Goal: Information Seeking & Learning: Learn about a topic

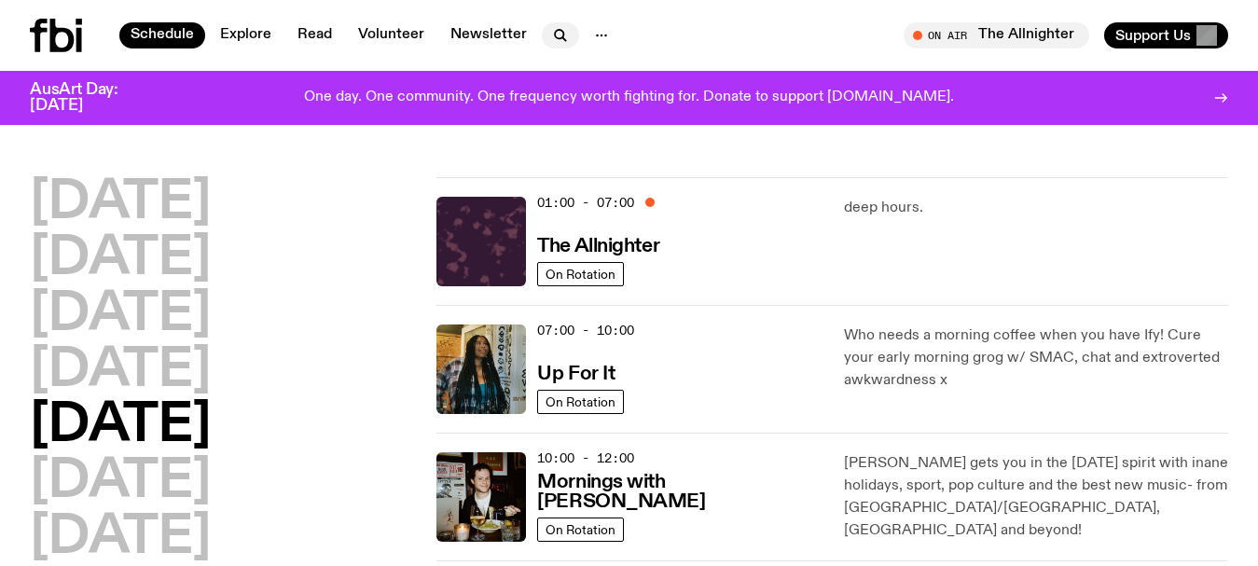
click at [551, 35] on icon "button" at bounding box center [560, 35] width 22 height 22
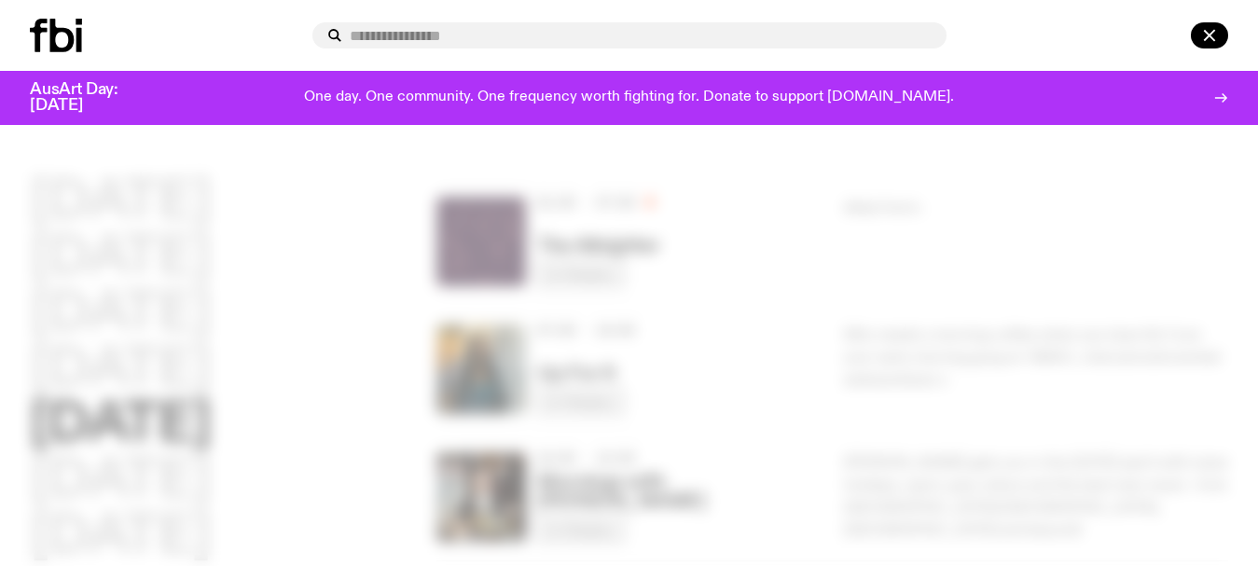
click at [551, 35] on input "text" at bounding box center [641, 36] width 582 height 16
click at [4, 238] on div at bounding box center [629, 283] width 1258 height 566
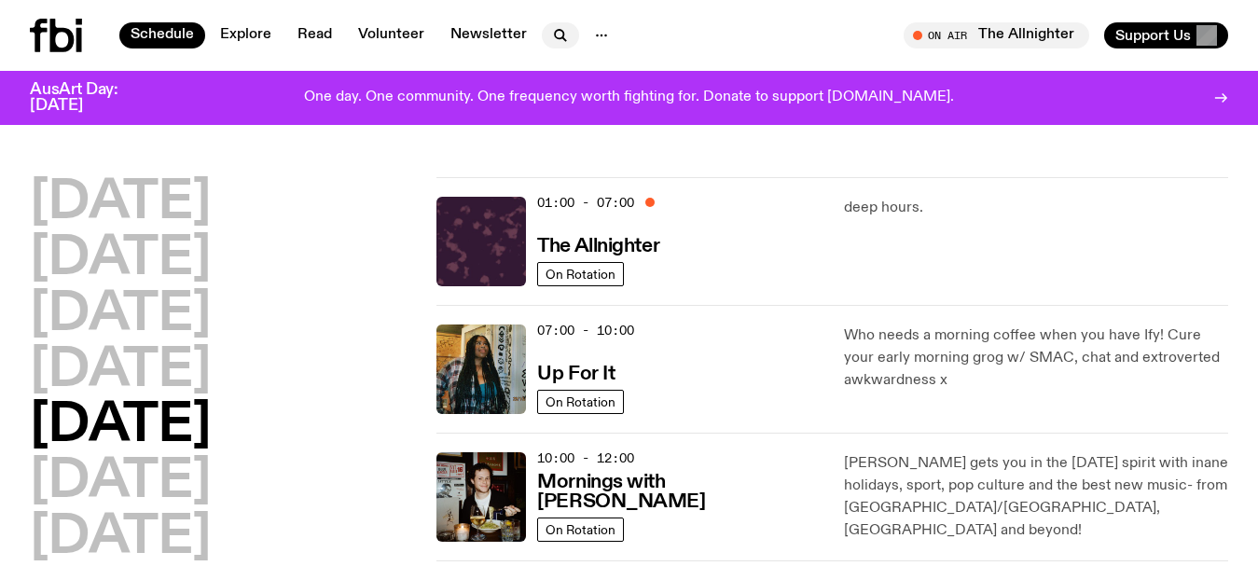
click at [554, 35] on icon "button" at bounding box center [560, 35] width 22 height 22
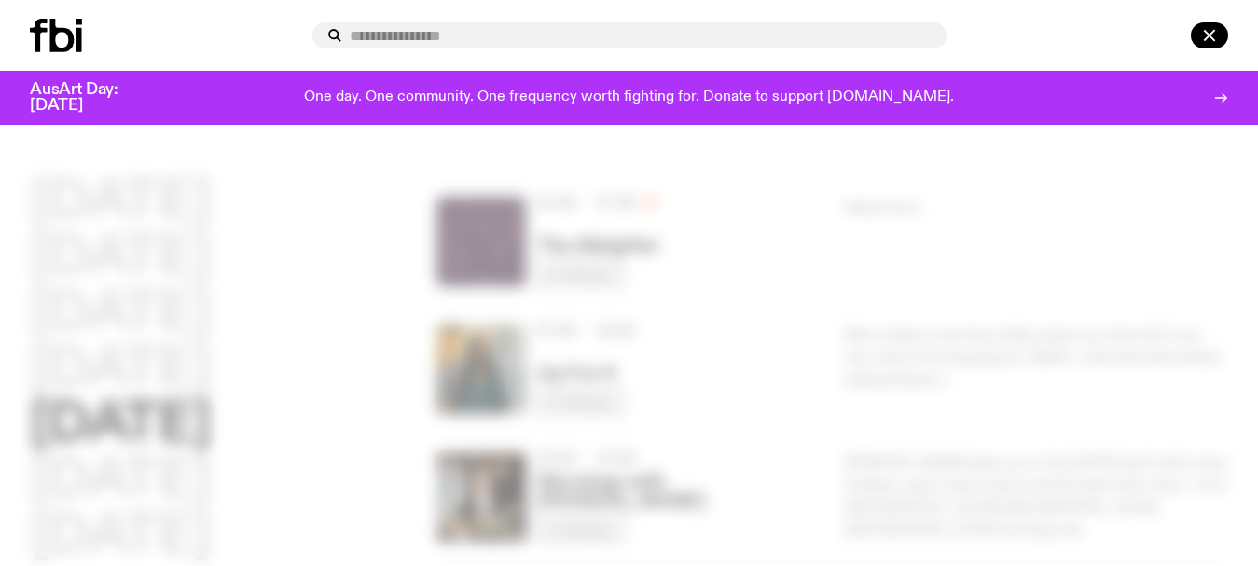
click at [554, 35] on input "text" at bounding box center [641, 36] width 582 height 16
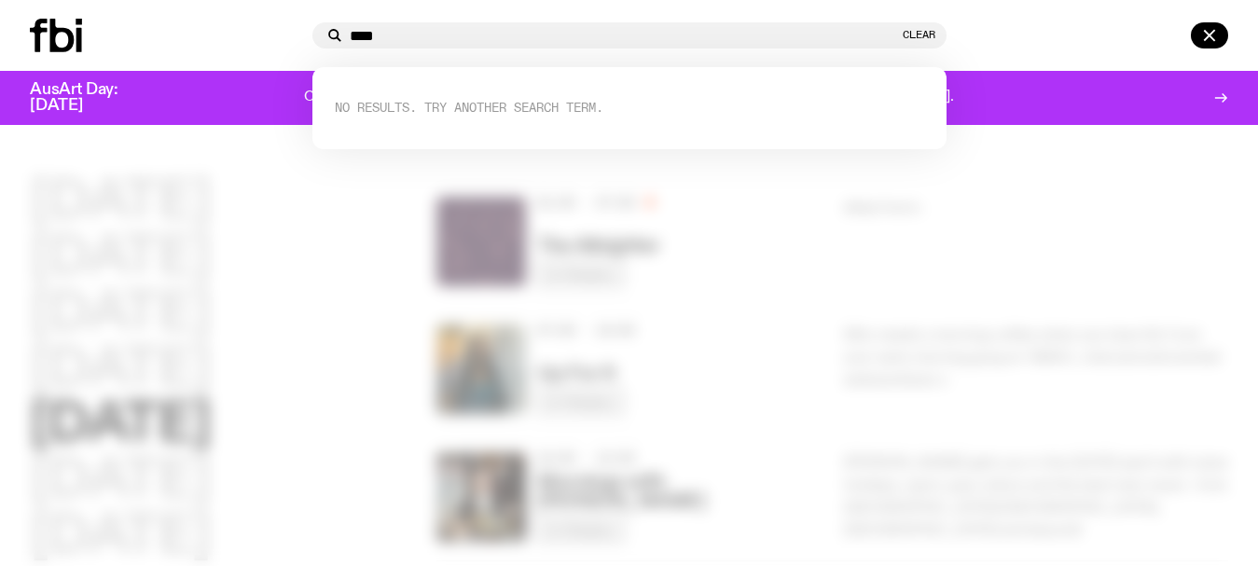
click at [432, 27] on div "**** Clear" at bounding box center [629, 35] width 634 height 26
click at [421, 35] on input "****" at bounding box center [624, 36] width 549 height 16
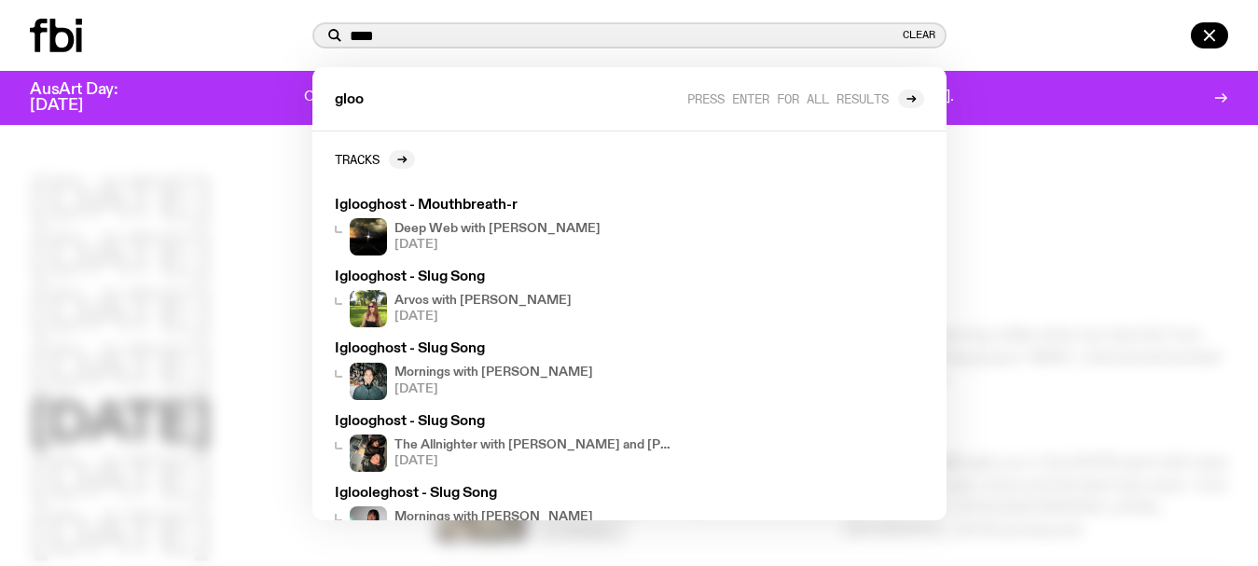
click at [419, 30] on input "****" at bounding box center [624, 36] width 549 height 16
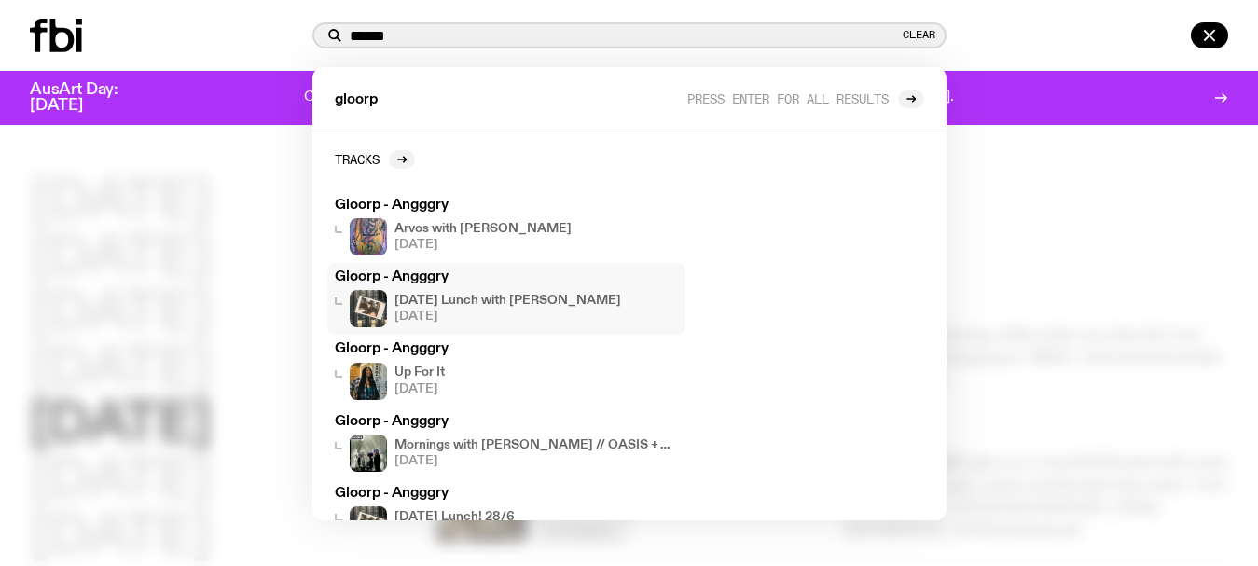
scroll to position [49, 0]
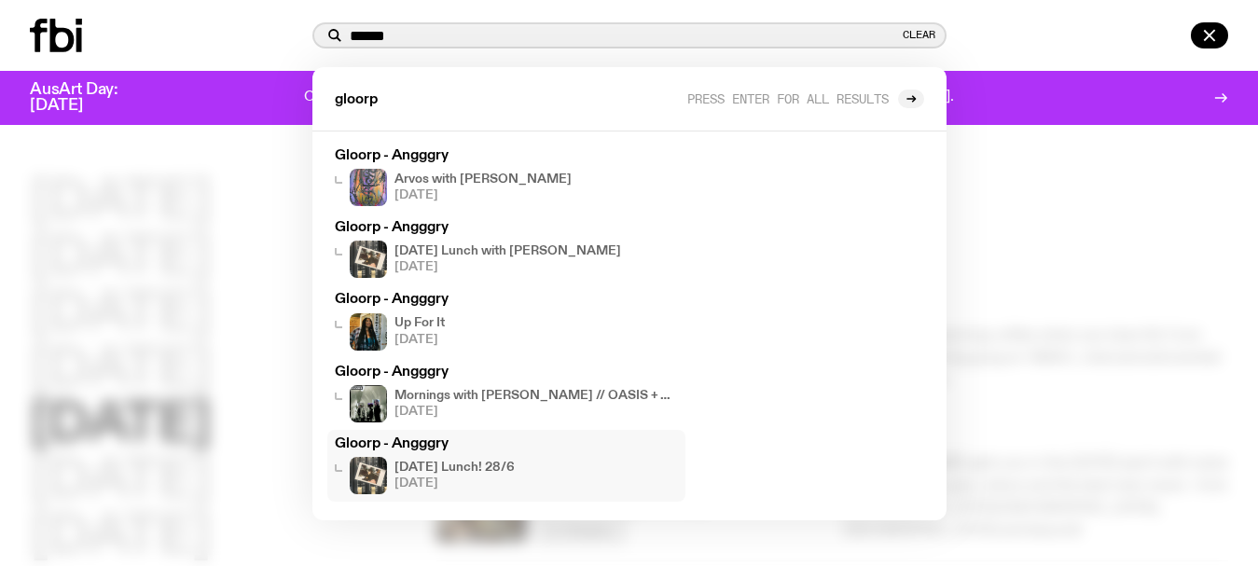
type input "******"
click at [255, 187] on div at bounding box center [629, 283] width 1258 height 566
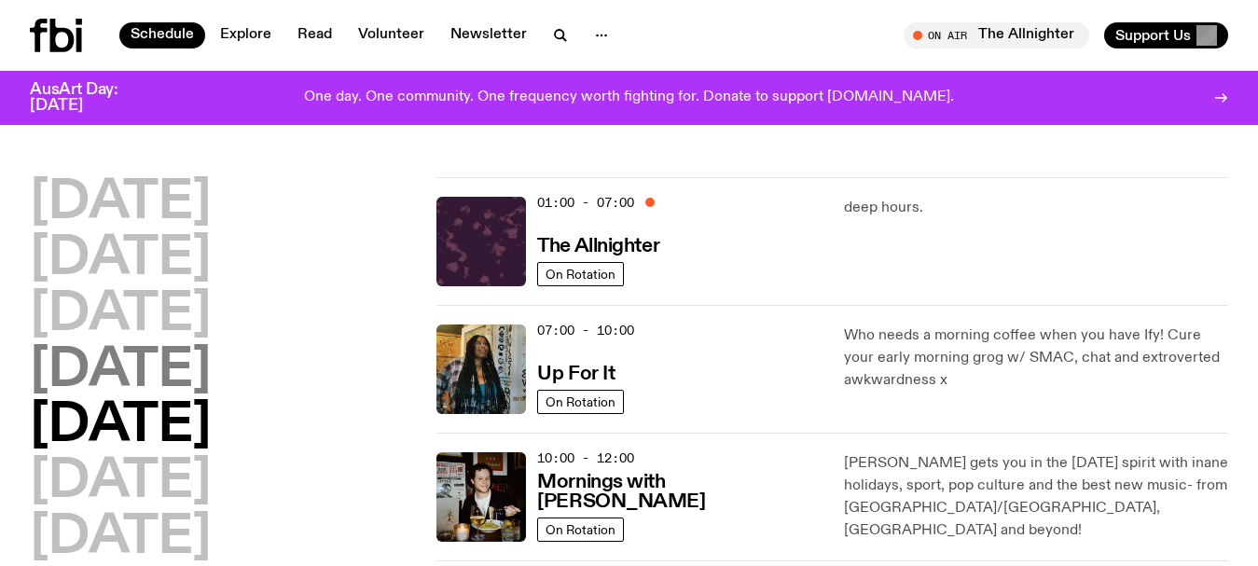
click at [69, 367] on h2 "[DATE]" at bounding box center [120, 371] width 181 height 52
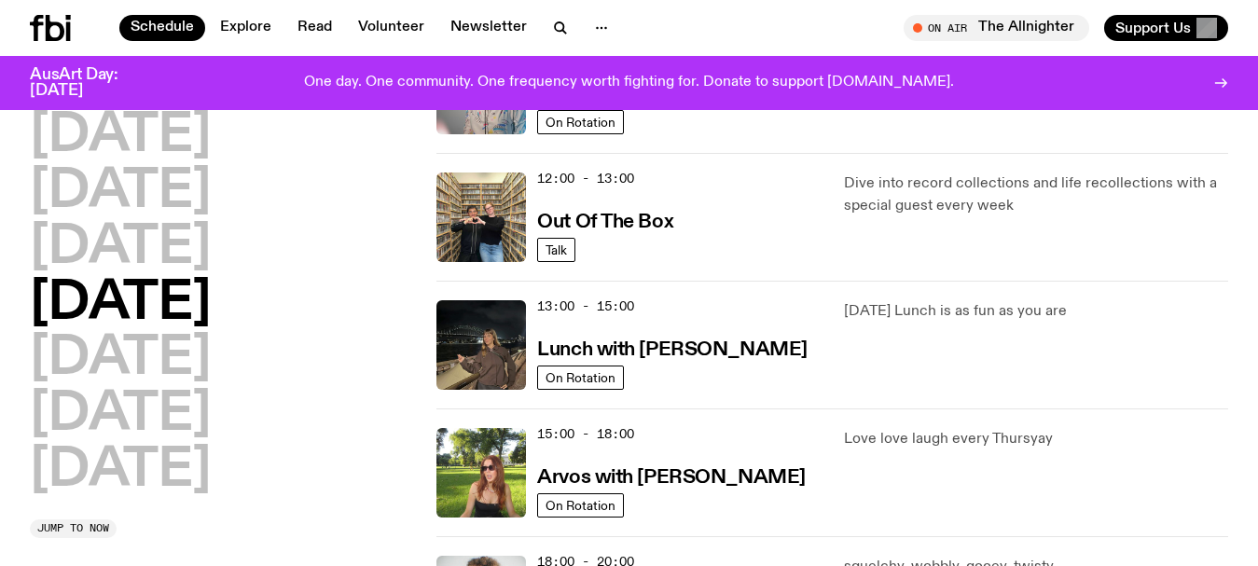
scroll to position [425, 0]
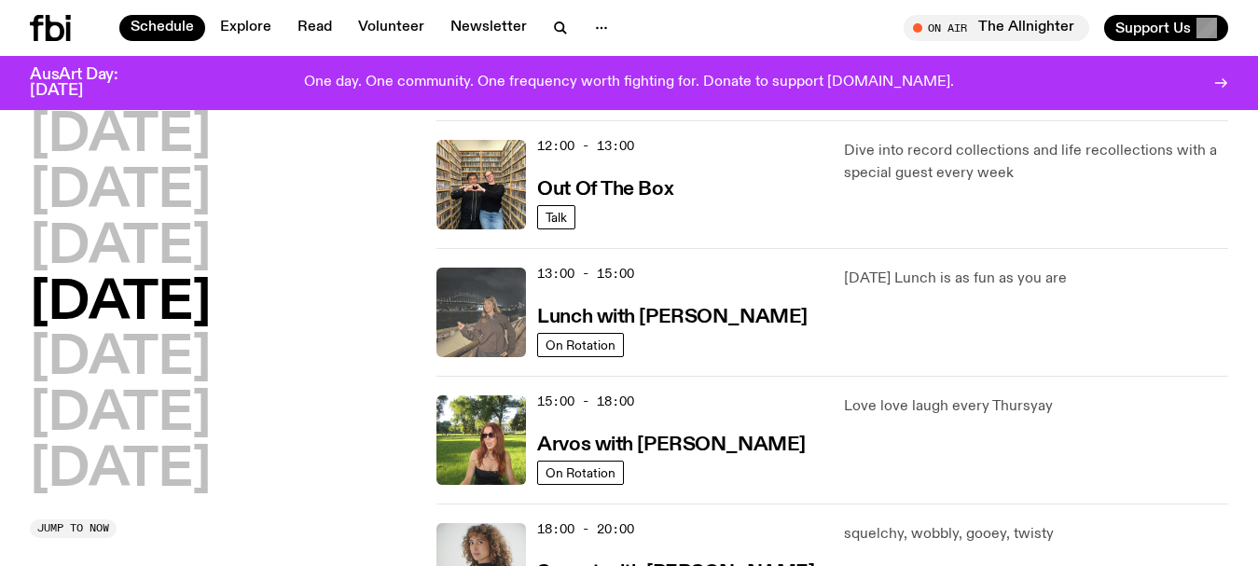
click at [476, 304] on img at bounding box center [481, 313] width 90 height 90
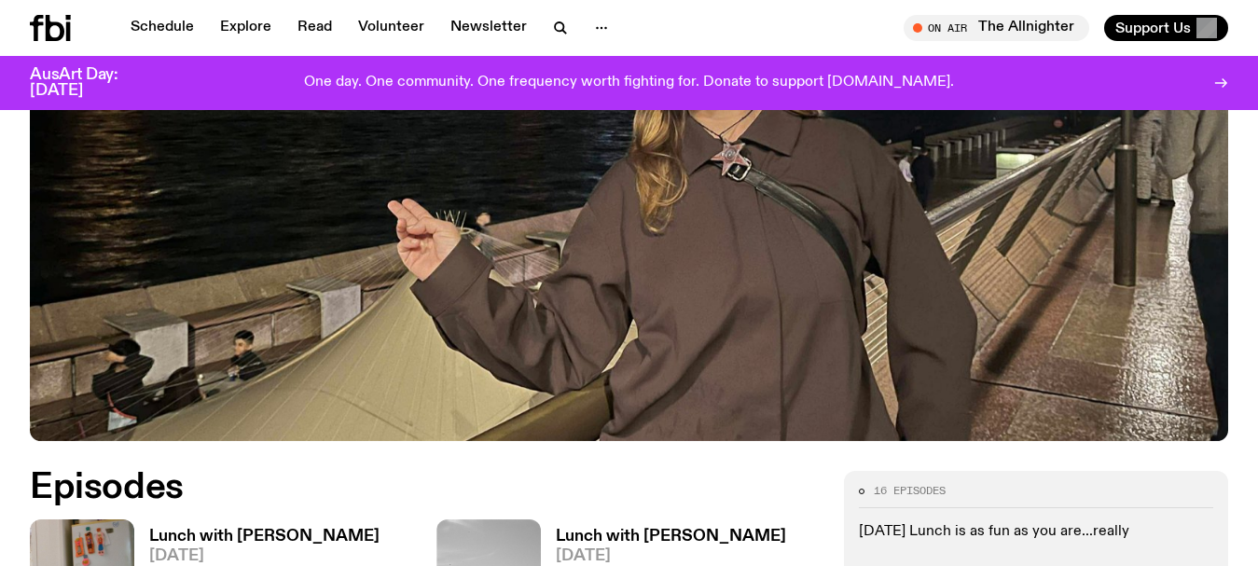
scroll to position [553, 0]
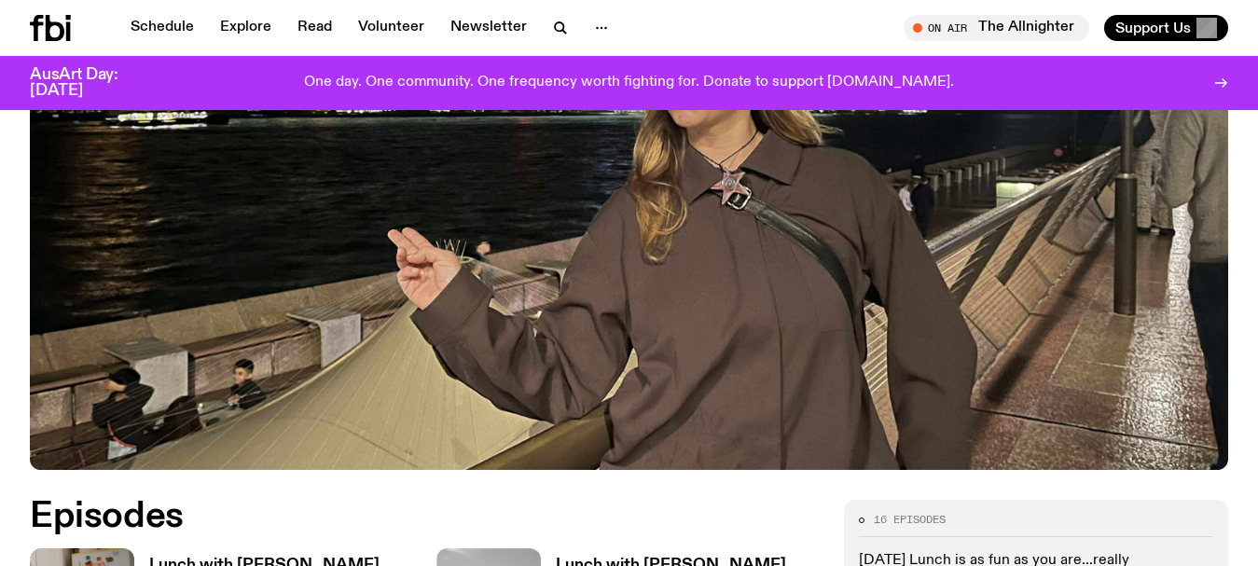
click at [0, 223] on div "Lunch with Izzy Page 1:00pm to 3:00pm thursdays" at bounding box center [629, 39] width 1258 height 861
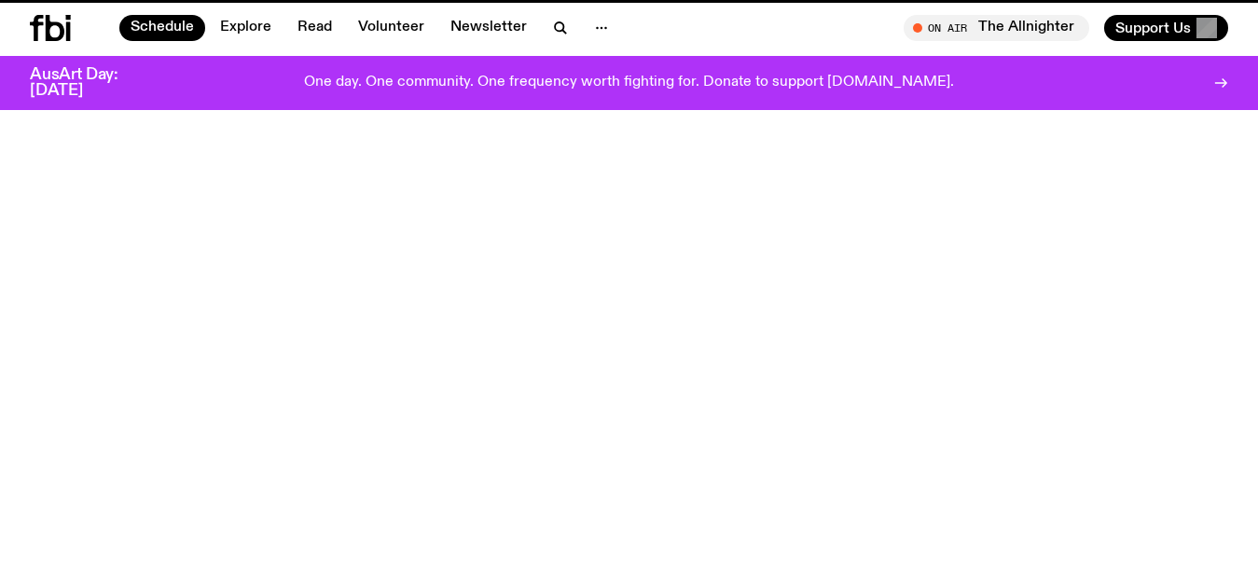
scroll to position [425, 0]
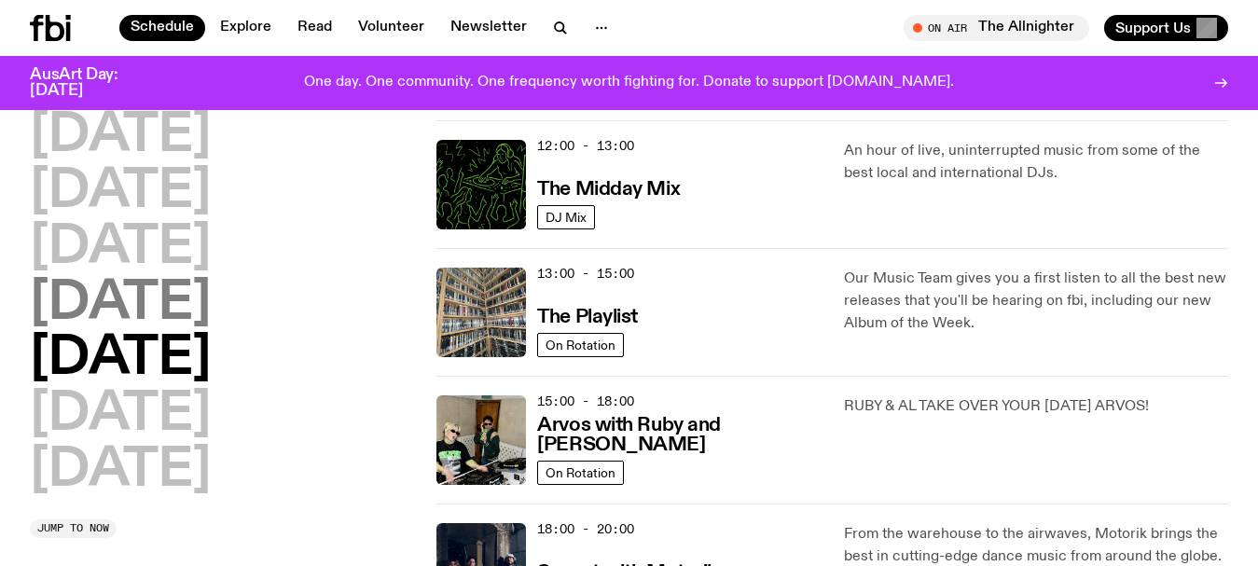
click at [145, 312] on h2 "[DATE]" at bounding box center [120, 304] width 181 height 52
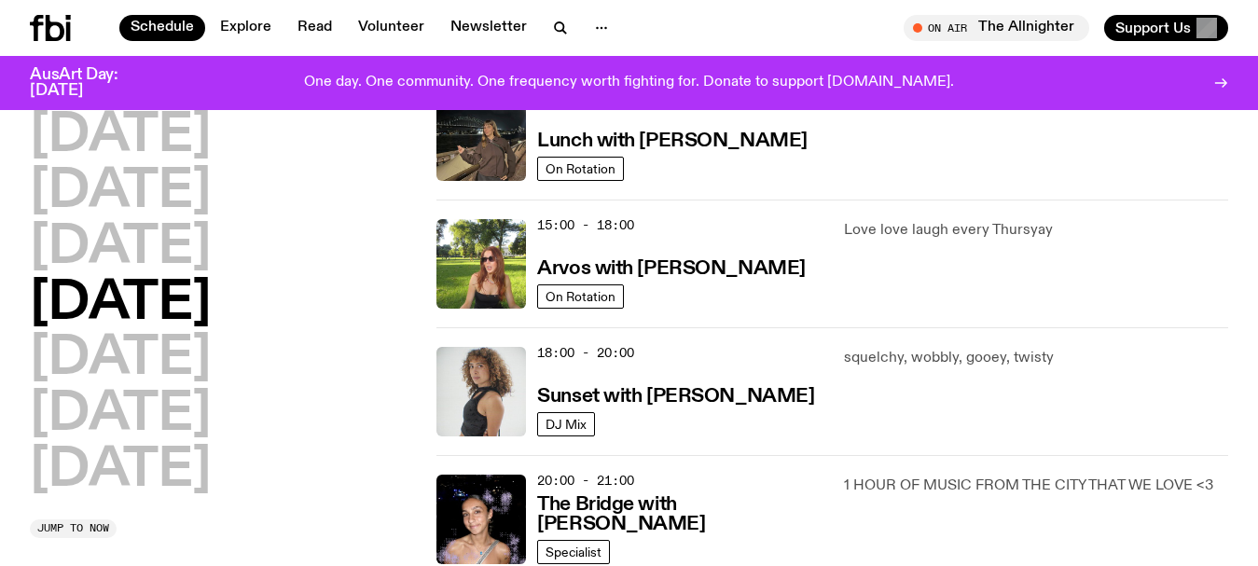
scroll to position [612, 0]
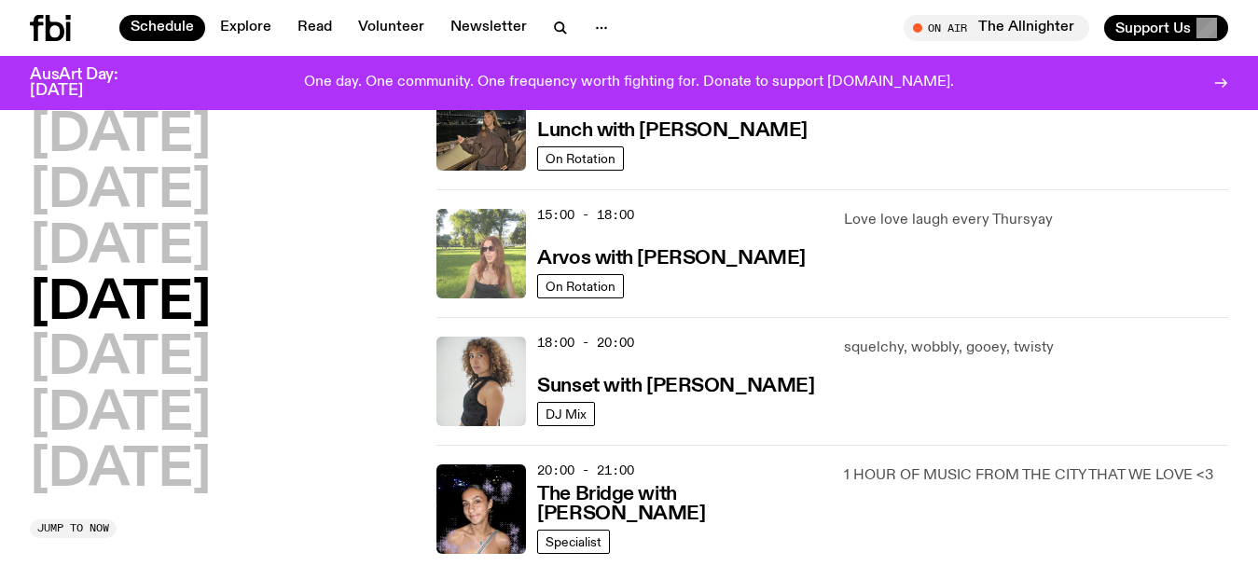
click at [500, 243] on img at bounding box center [481, 254] width 90 height 90
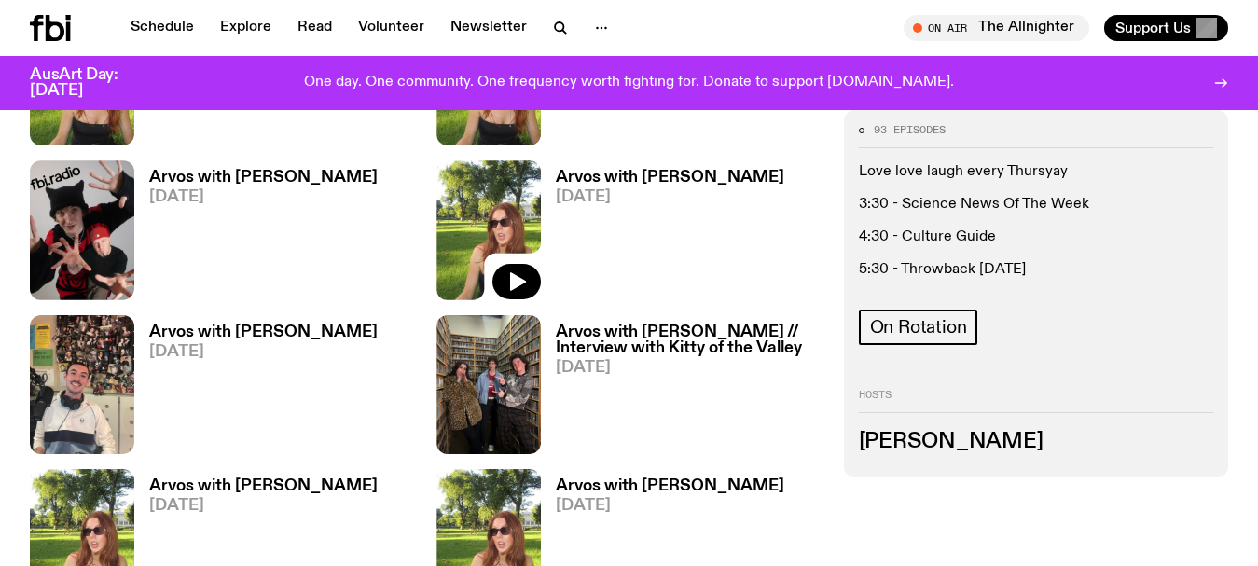
scroll to position [2045, 0]
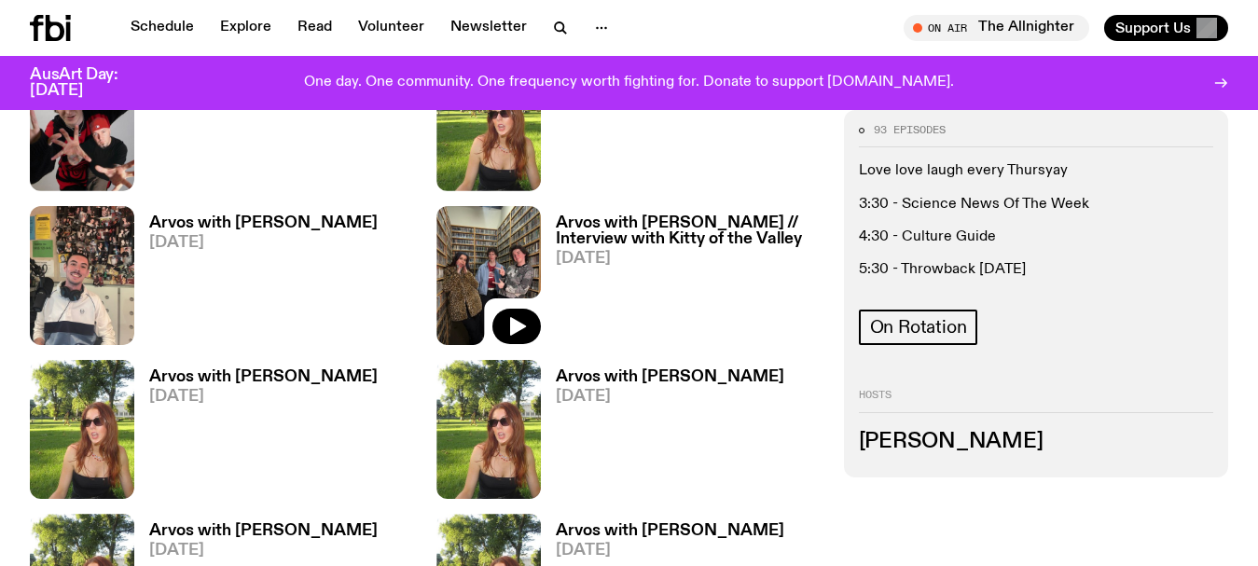
click at [484, 272] on img at bounding box center [488, 275] width 104 height 139
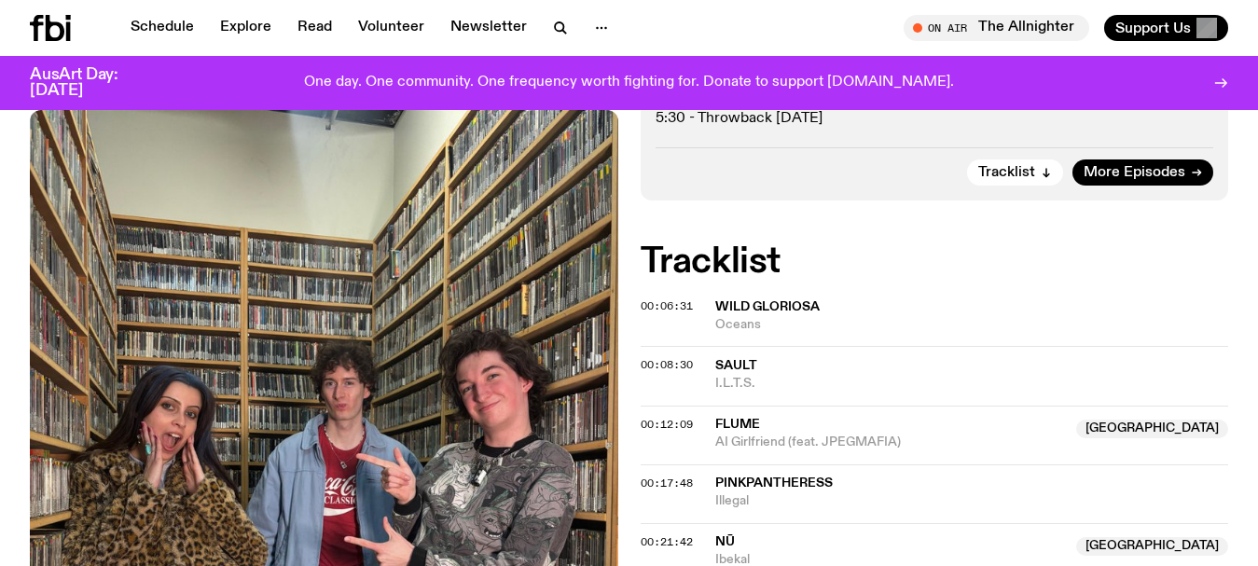
scroll to position [742, 0]
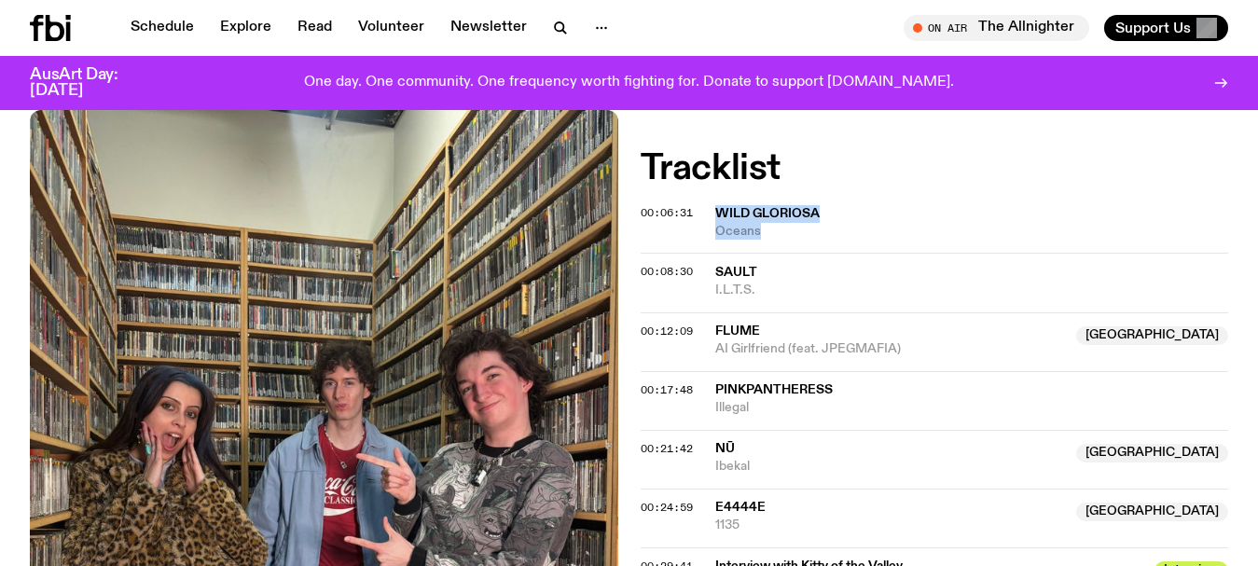
drag, startPoint x: 774, startPoint y: 232, endPoint x: 712, endPoint y: 214, distance: 64.3
click at [712, 214] on div "00:06:31 Wild Gloriosa Oceans" at bounding box center [935, 230] width 588 height 45
copy div "Wild Gloriosa Oceans"
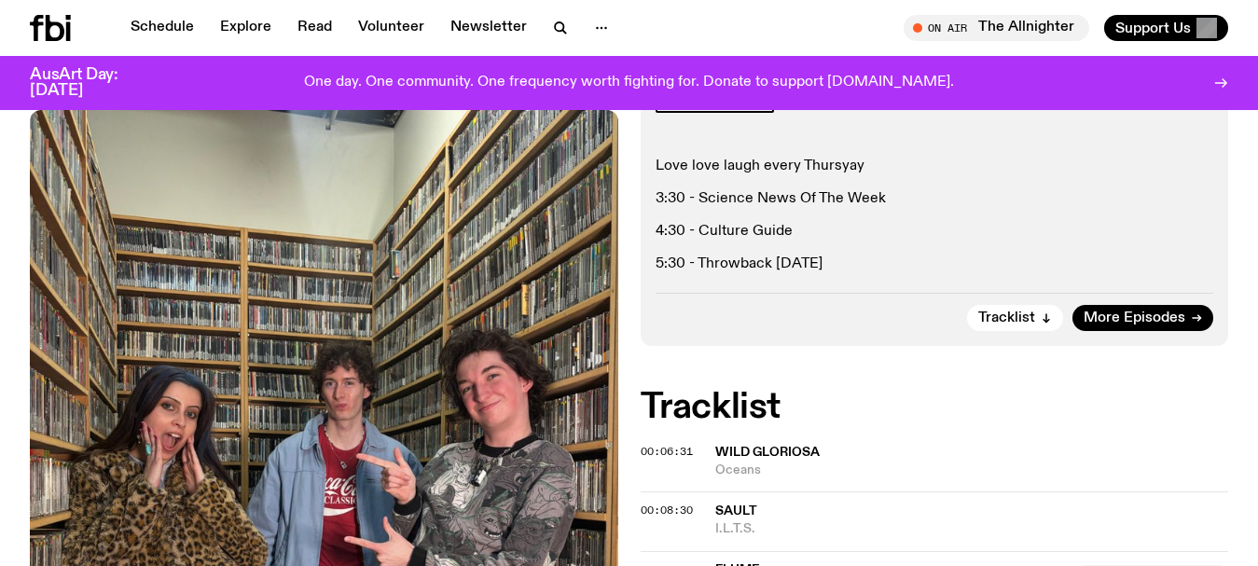
scroll to position [410, 0]
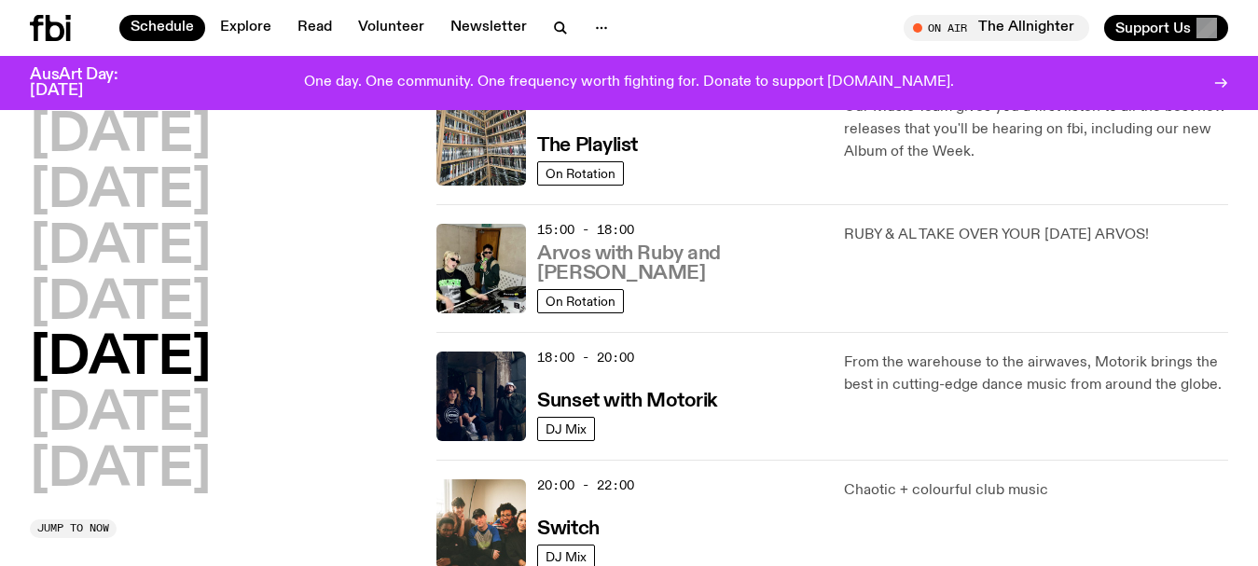
scroll to position [504, 0]
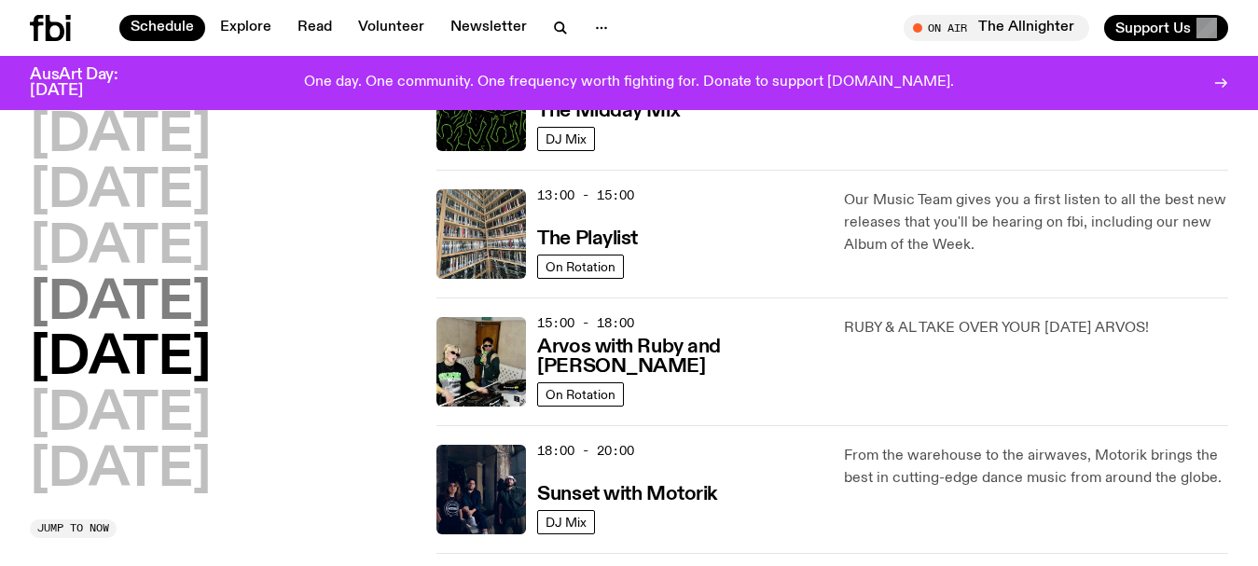
click at [194, 306] on h2 "[DATE]" at bounding box center [120, 304] width 181 height 52
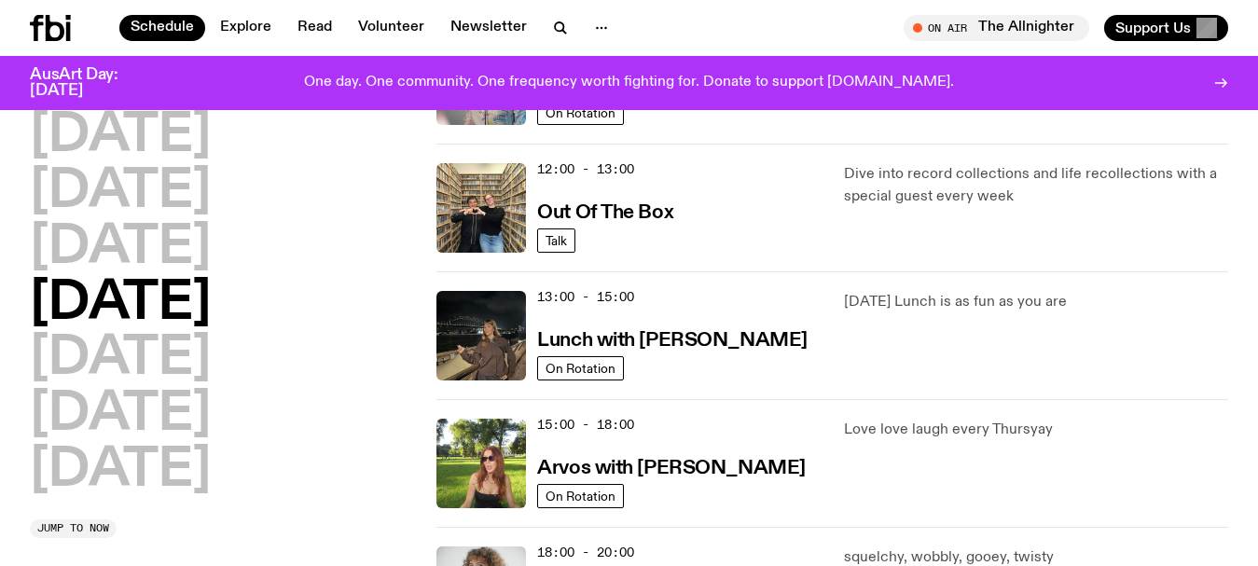
scroll to position [425, 0]
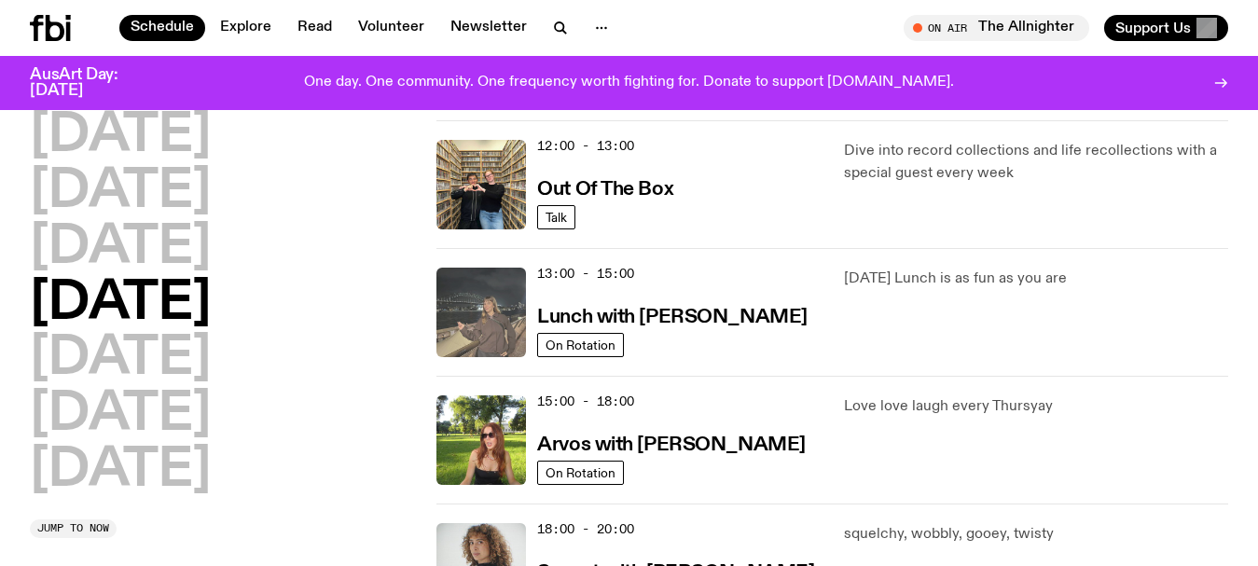
click at [488, 316] on img at bounding box center [481, 313] width 90 height 90
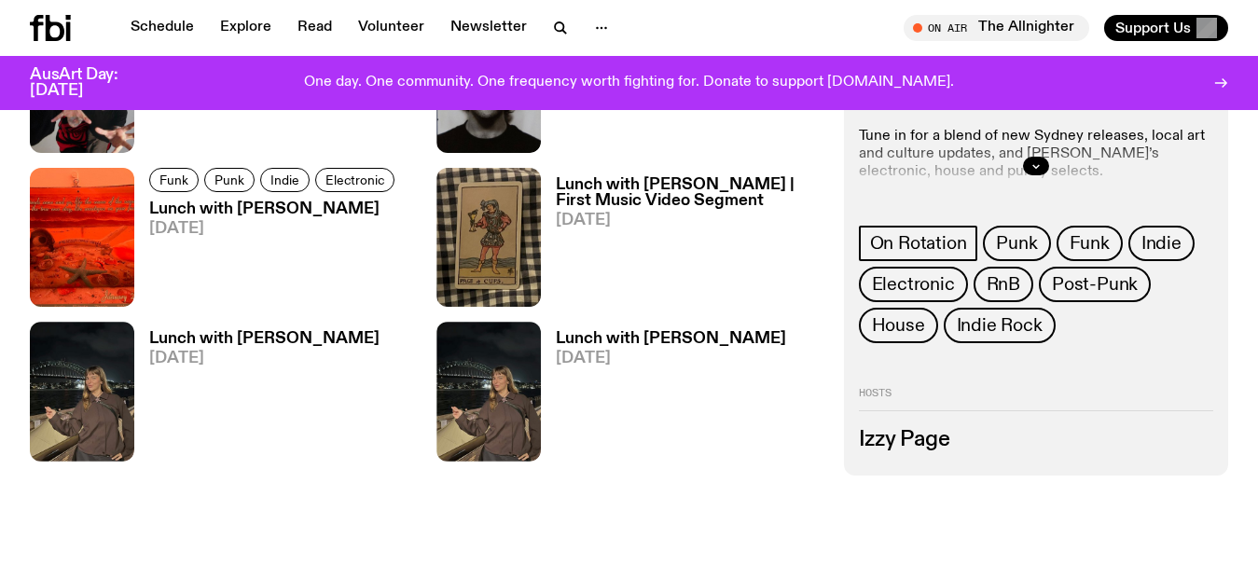
scroll to position [1952, 0]
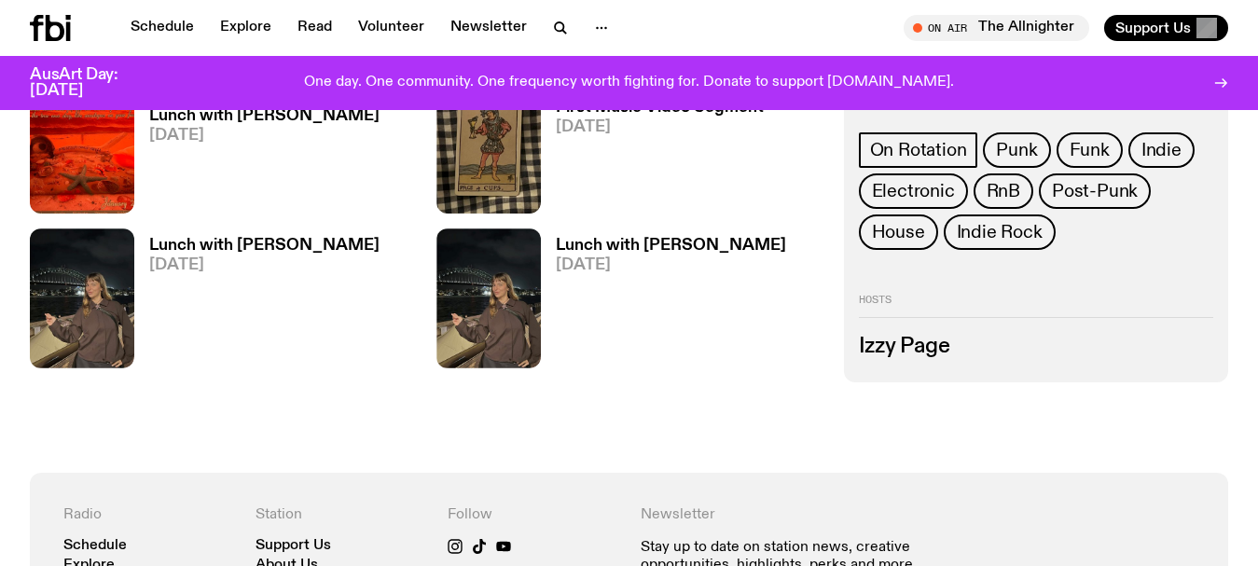
click at [555, 28] on icon "button" at bounding box center [559, 26] width 8 height 8
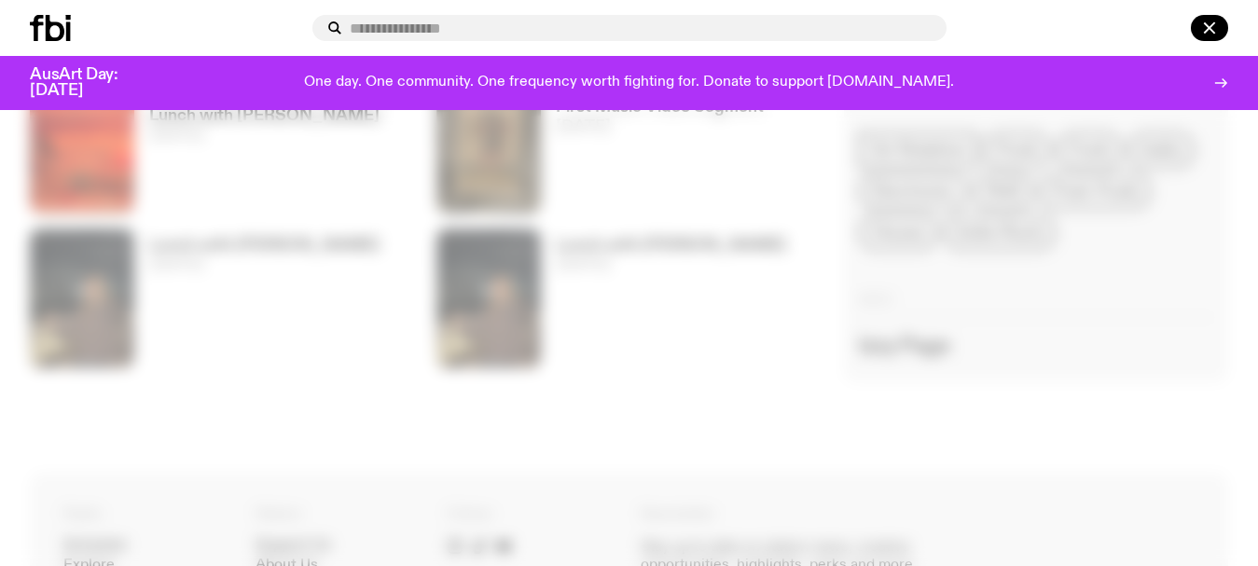
click at [444, 29] on input "text" at bounding box center [641, 29] width 582 height 16
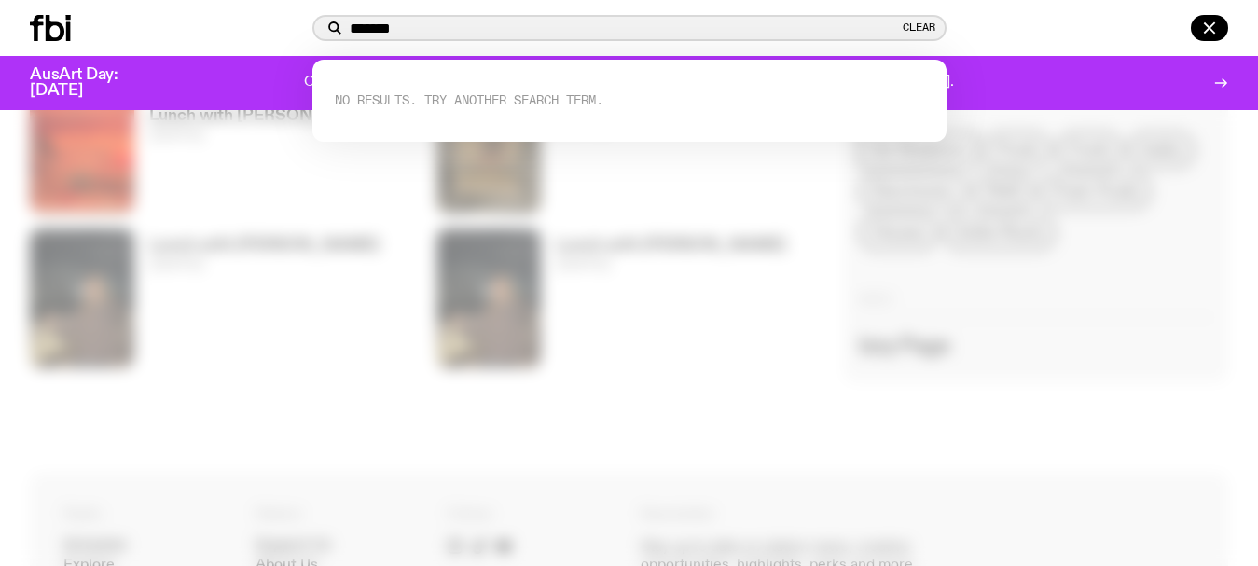
click at [368, 24] on input "*******" at bounding box center [624, 29] width 549 height 16
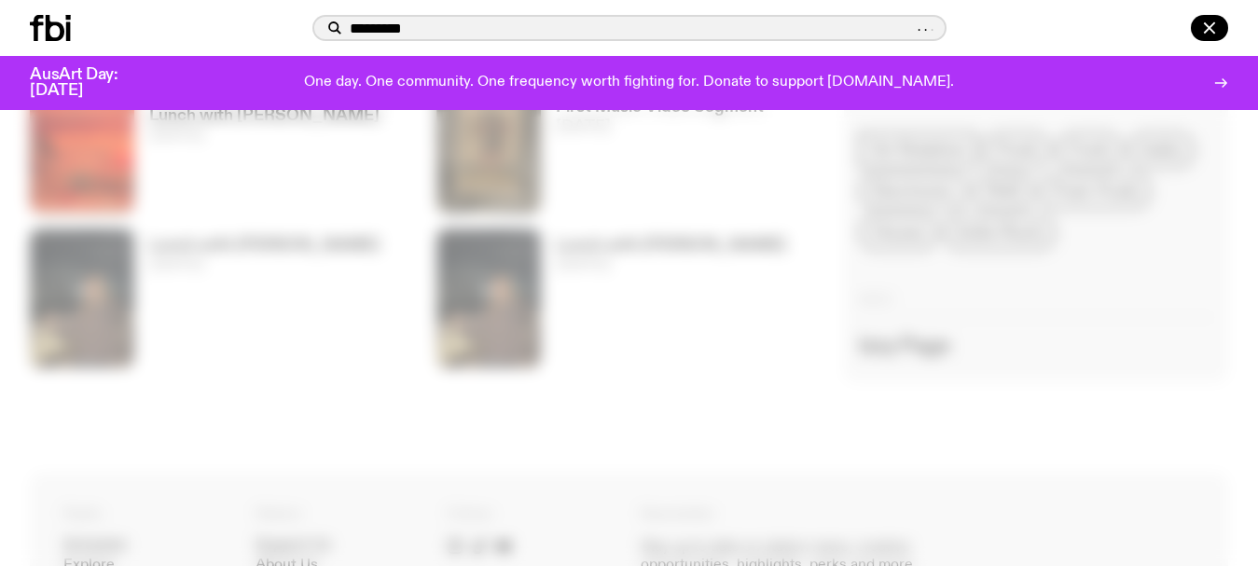
click at [462, 27] on input "*********" at bounding box center [631, 29] width 562 height 16
type input "*********"
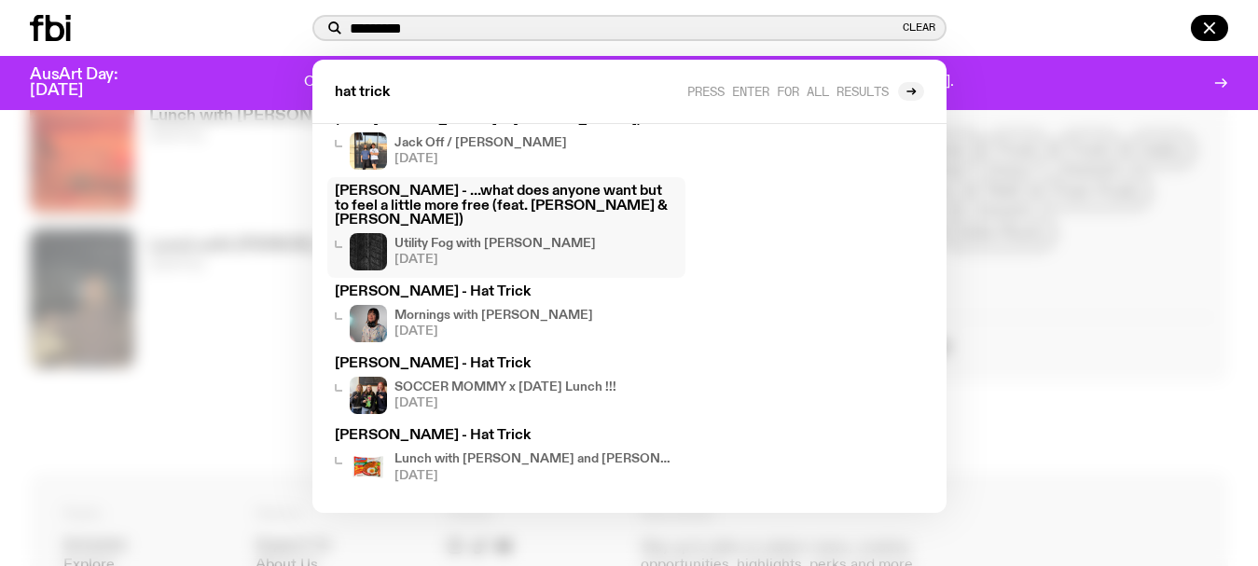
scroll to position [2045, 0]
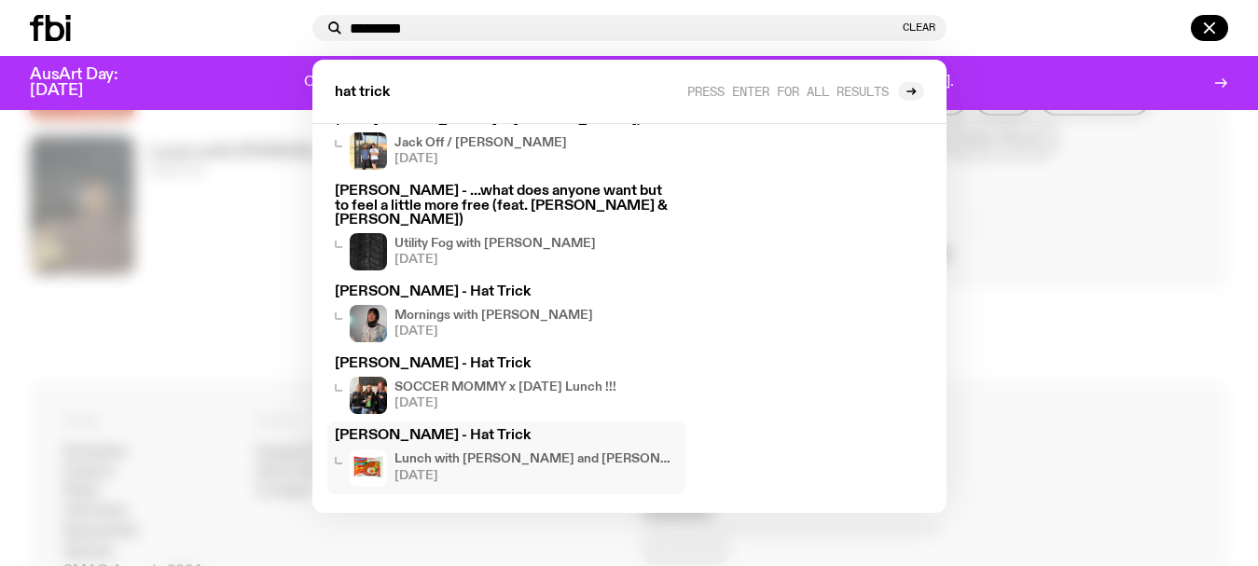
click at [479, 460] on h4 "Lunch with [PERSON_NAME] and [PERSON_NAME]" at bounding box center [535, 459] width 283 height 12
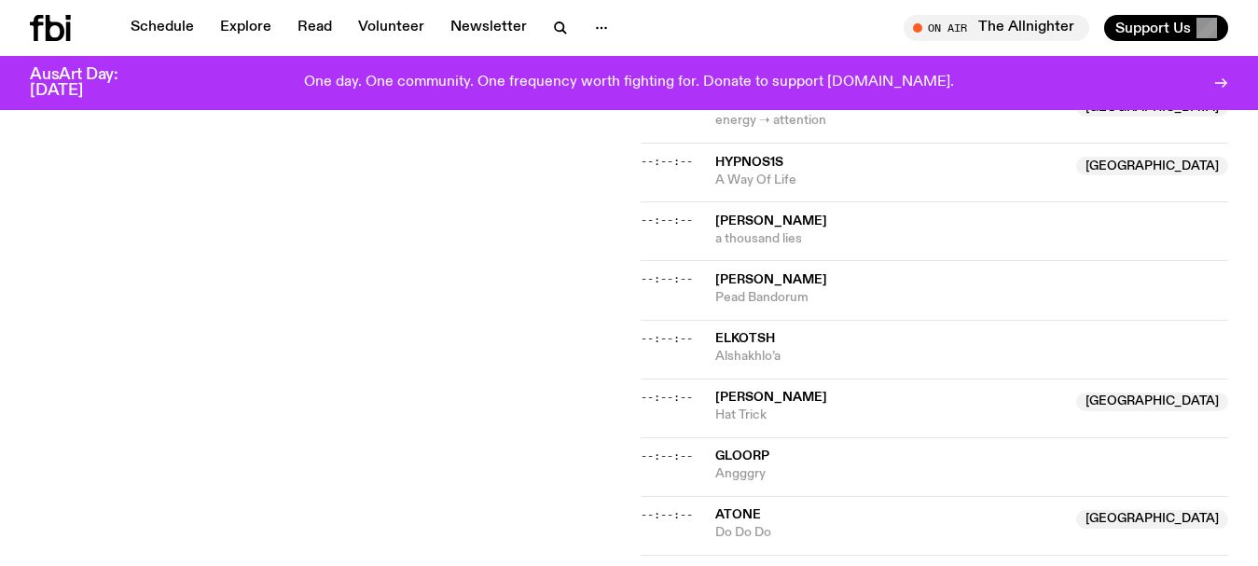
scroll to position [2045, 0]
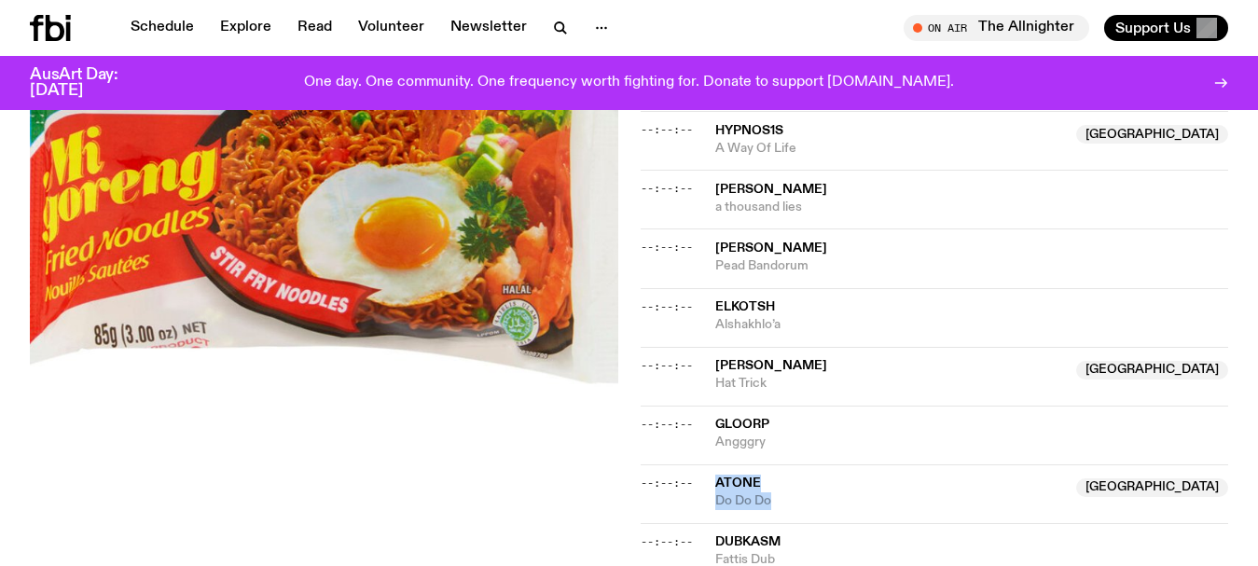
drag, startPoint x: 792, startPoint y: 426, endPoint x: 706, endPoint y: 403, distance: 88.9
click at [706, 464] on div "--:--:-- Atone [GEOGRAPHIC_DATA] Do Do Do [GEOGRAPHIC_DATA]" at bounding box center [935, 493] width 588 height 59
copy div "Atone [GEOGRAPHIC_DATA] Do Do Do"
click at [767, 492] on span "Do Do Do" at bounding box center [890, 501] width 351 height 18
drag, startPoint x: 786, startPoint y: 468, endPoint x: 699, endPoint y: 449, distance: 88.9
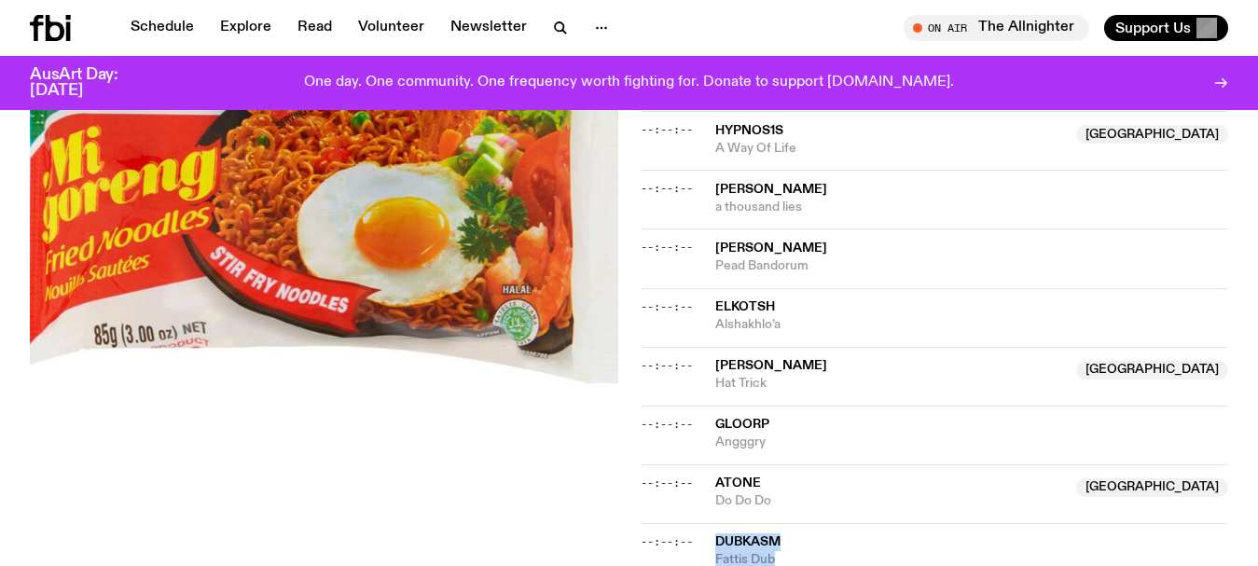
click at [699, 523] on div "--:--:-- Dubkasm Fattis Dub" at bounding box center [935, 546] width 588 height 46
copy div "Dubkasm Fattis Dub"
drag, startPoint x: 786, startPoint y: 414, endPoint x: 709, endPoint y: 403, distance: 78.2
click at [709, 464] on div "--:--:-- Atone [GEOGRAPHIC_DATA] Do Do Do [GEOGRAPHIC_DATA]" at bounding box center [935, 493] width 588 height 59
copy div "Atone [GEOGRAPHIC_DATA] Do Do Do"
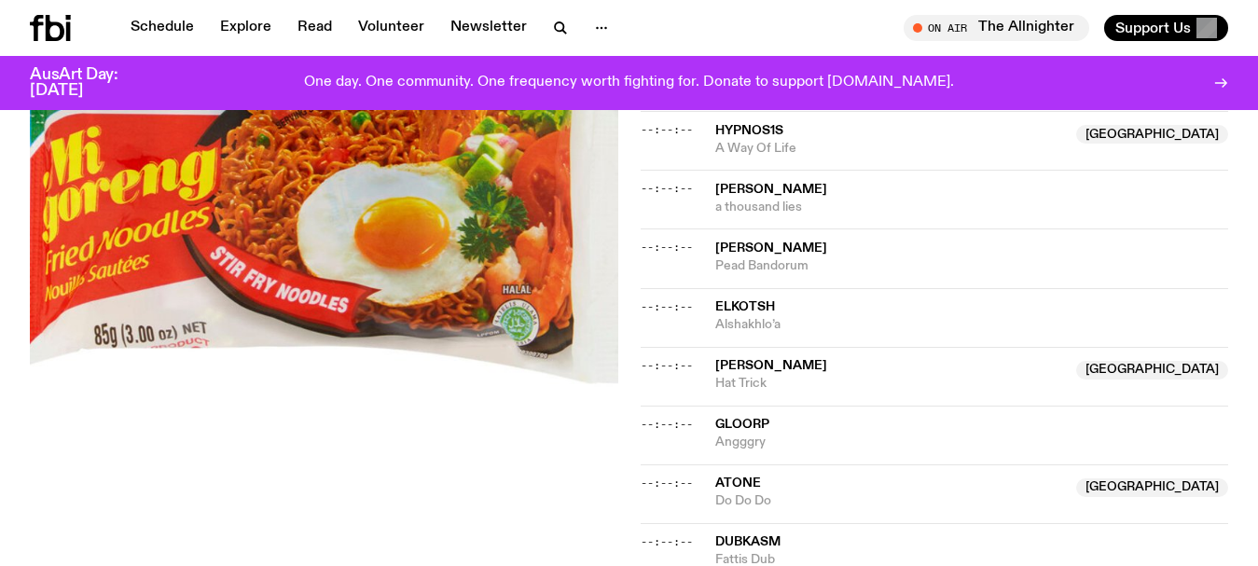
click at [738, 476] on span "Atone" at bounding box center [738, 482] width 46 height 13
click at [1211, 478] on span "[GEOGRAPHIC_DATA]" at bounding box center [1152, 487] width 152 height 19
drag, startPoint x: 806, startPoint y: 419, endPoint x: 699, endPoint y: 393, distance: 109.2
click at [699, 464] on div "--:--:-- Atone [GEOGRAPHIC_DATA] Do Do Do [GEOGRAPHIC_DATA]" at bounding box center [935, 493] width 588 height 59
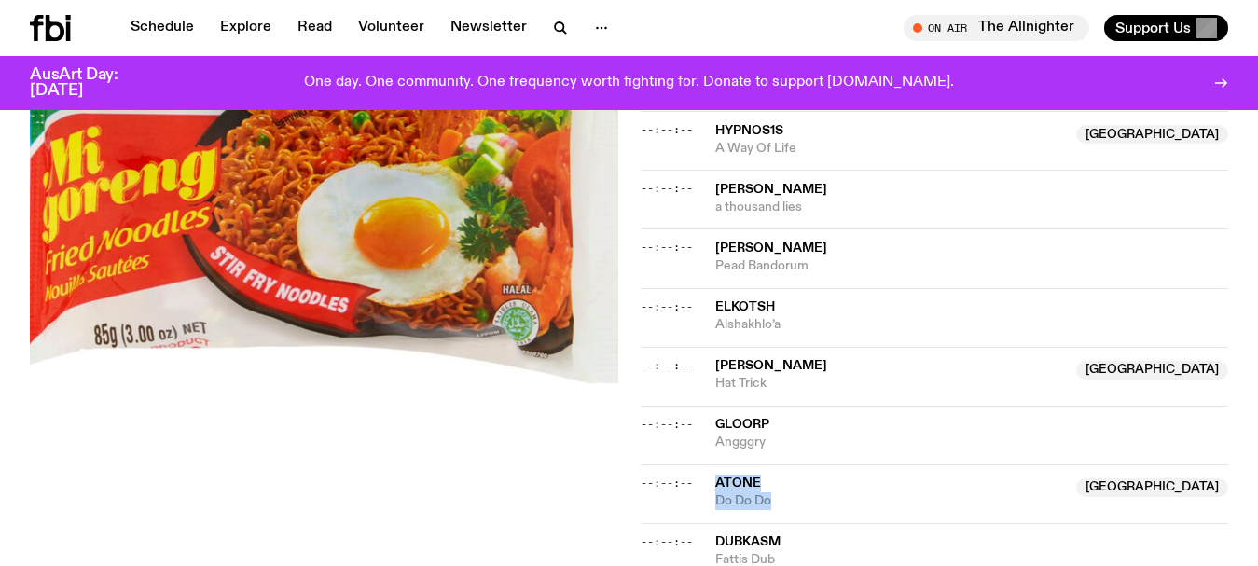
click at [829, 492] on span "Do Do Do" at bounding box center [890, 501] width 351 height 18
click at [44, 341] on img at bounding box center [324, 177] width 588 height 783
click at [745, 476] on span "Atone" at bounding box center [738, 482] width 46 height 13
click at [788, 492] on span "Do Do Do" at bounding box center [890, 501] width 351 height 18
copy div "Atone [GEOGRAPHIC_DATA] Do Do Do"
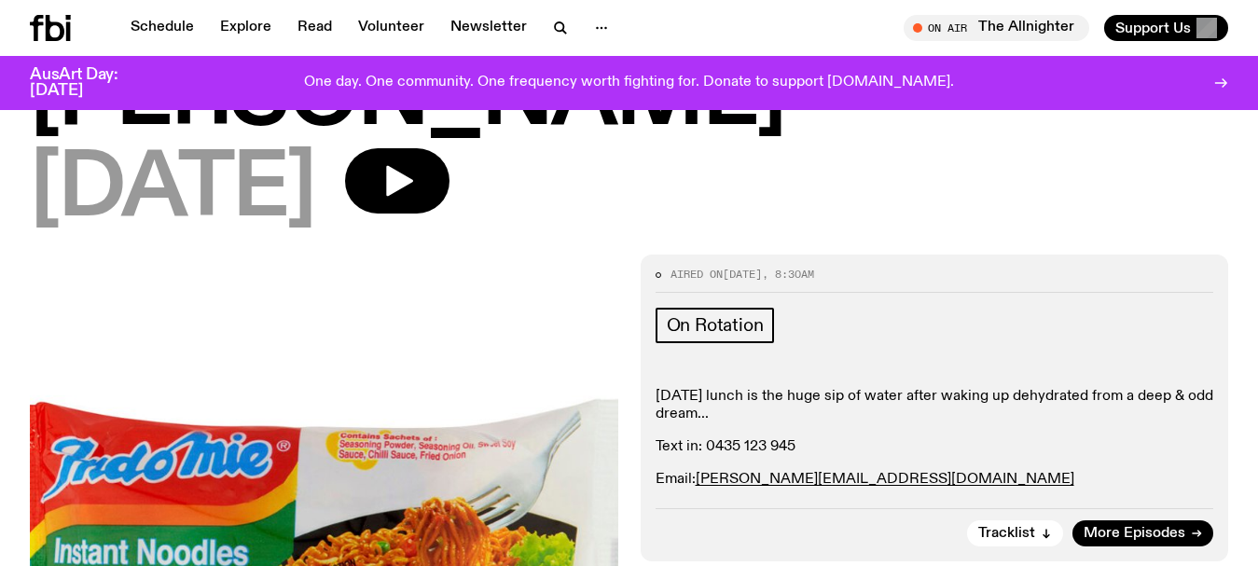
scroll to position [0, 0]
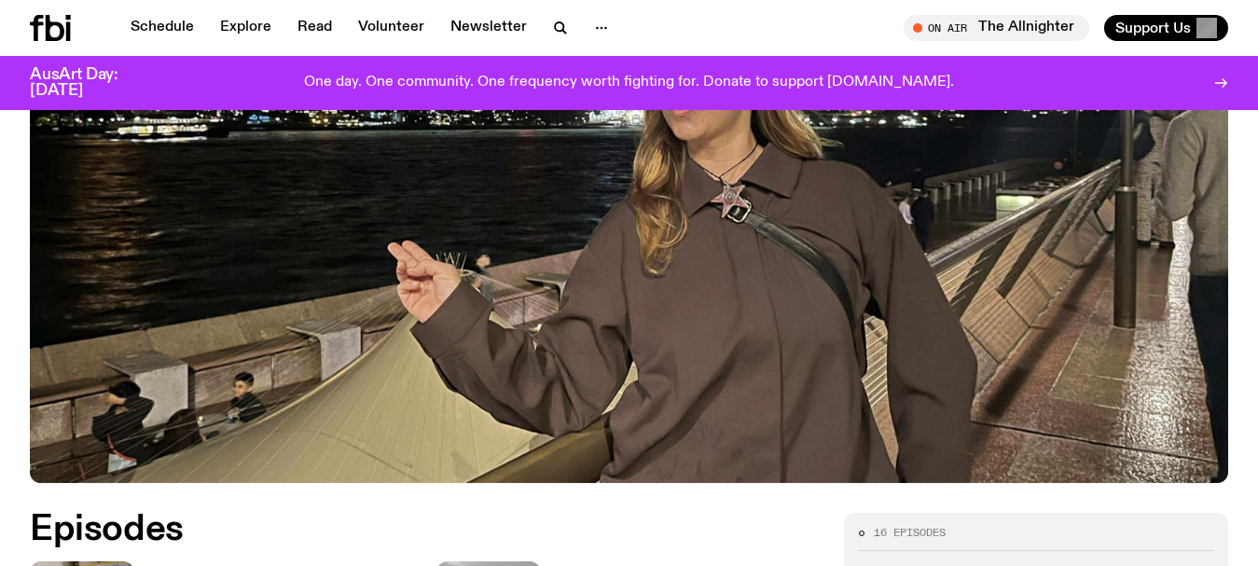
scroll to position [538, 0]
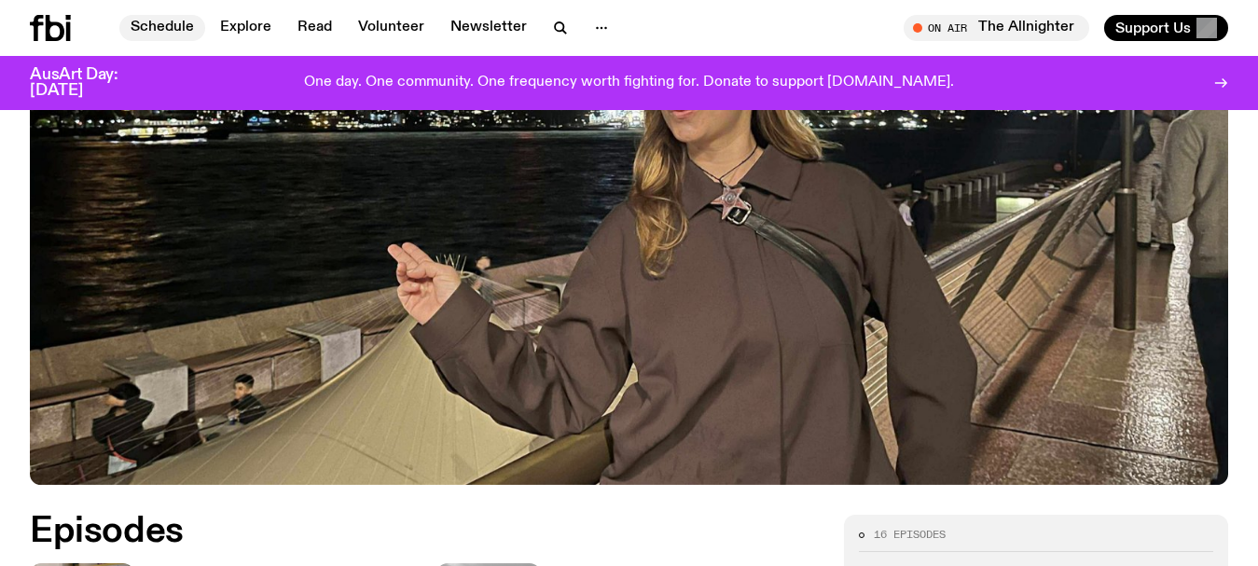
click at [131, 27] on link "Schedule" at bounding box center [162, 28] width 86 height 26
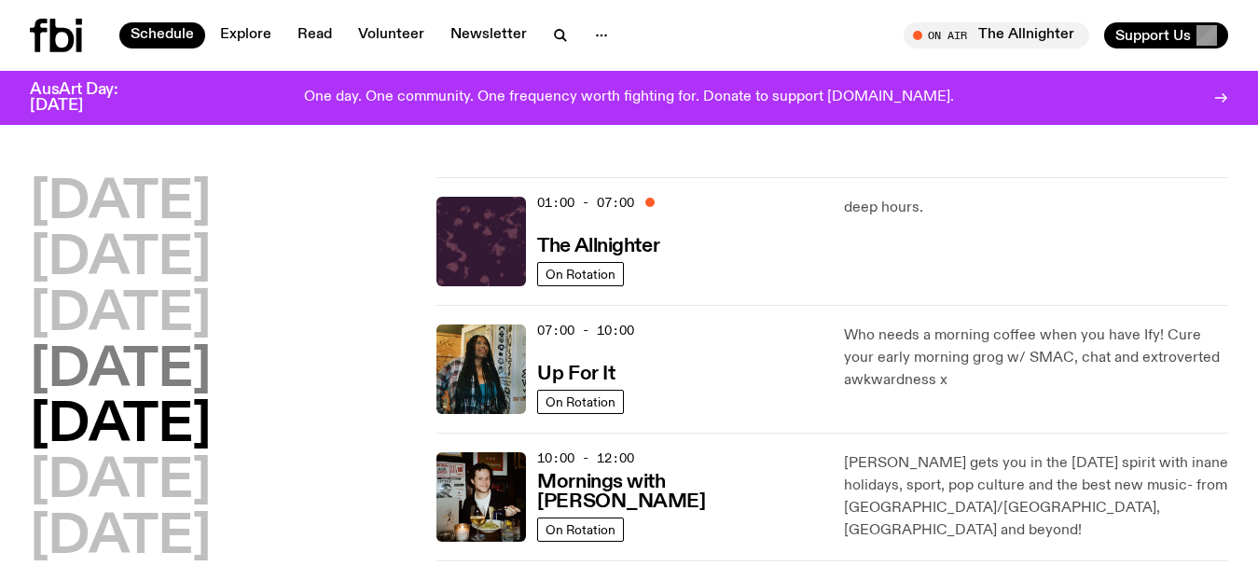
click at [106, 386] on h2 "[DATE]" at bounding box center [120, 371] width 181 height 52
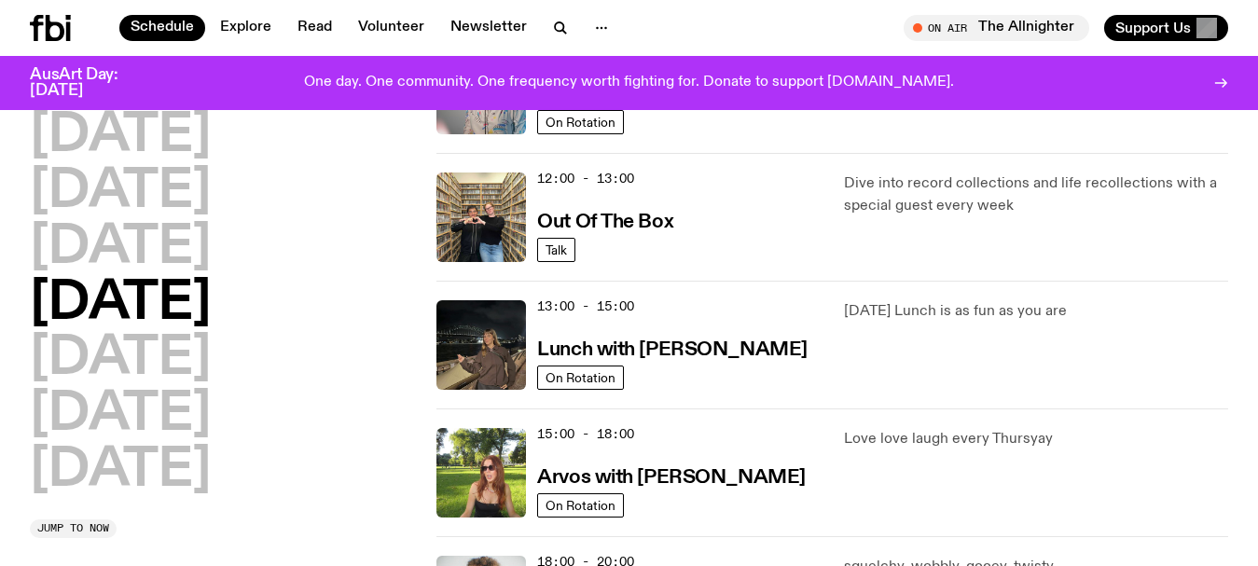
scroll to position [425, 0]
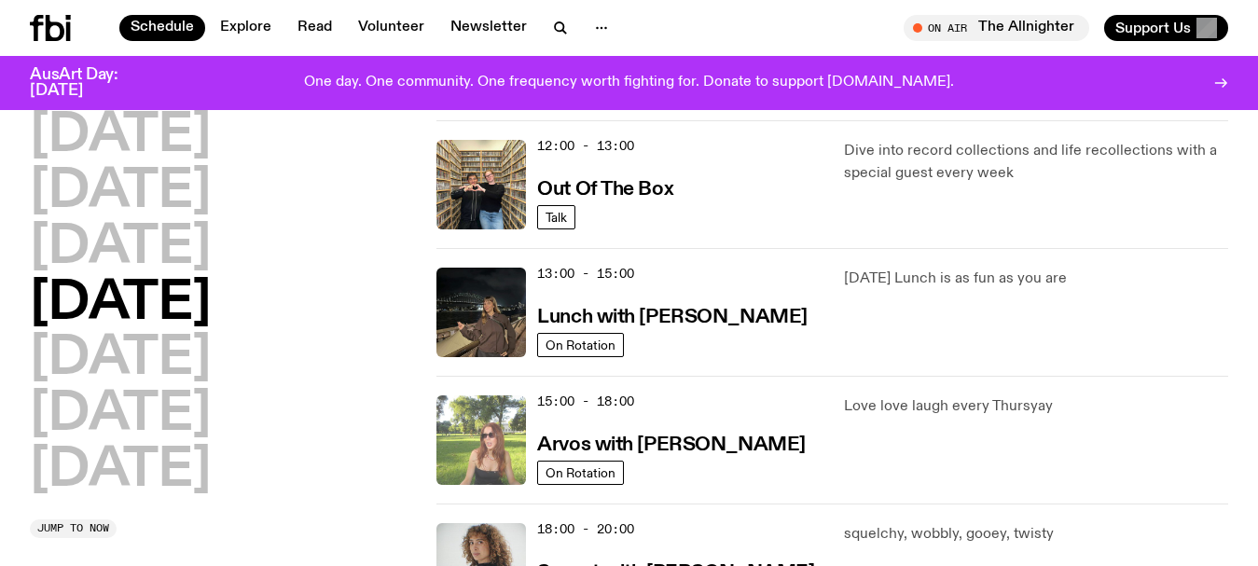
click at [494, 423] on img at bounding box center [481, 440] width 90 height 90
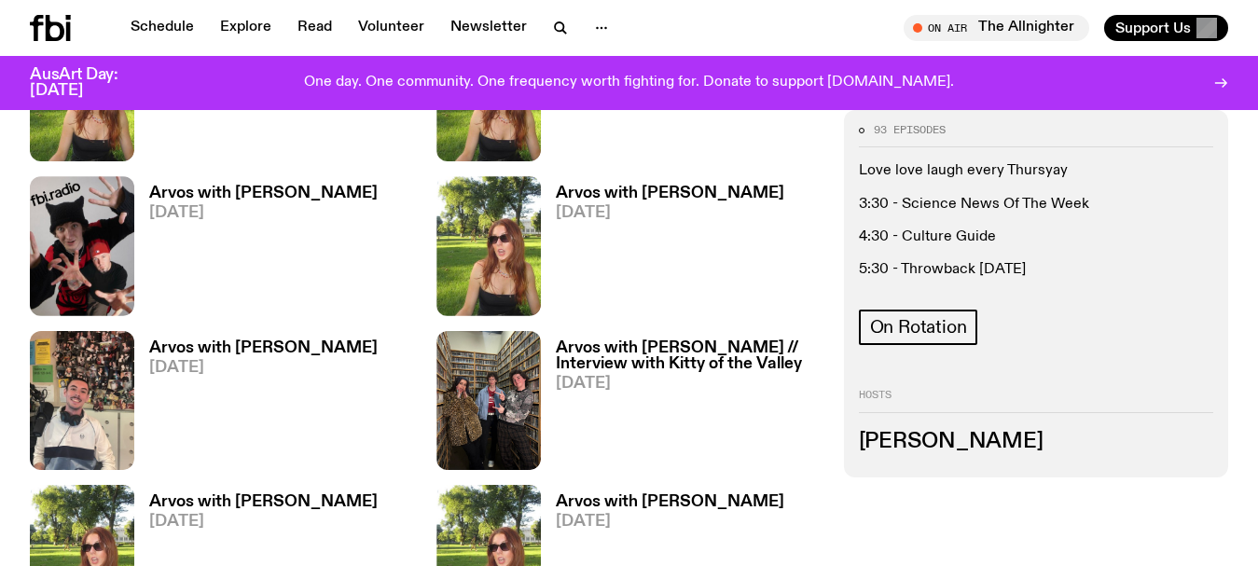
scroll to position [1952, 0]
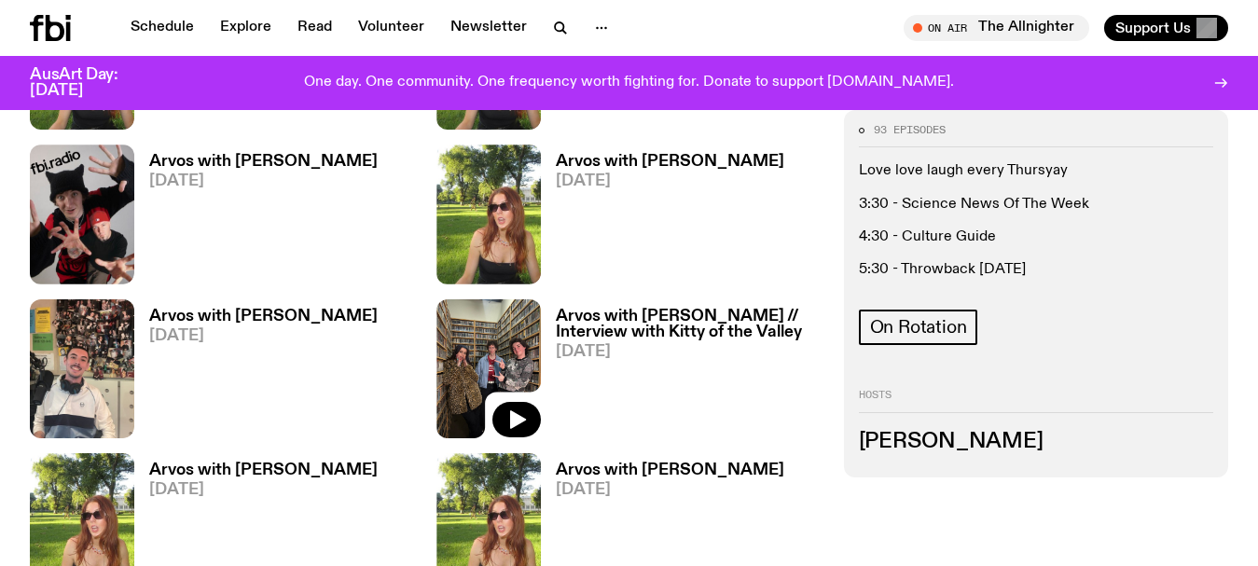
click at [445, 362] on img at bounding box center [488, 368] width 104 height 139
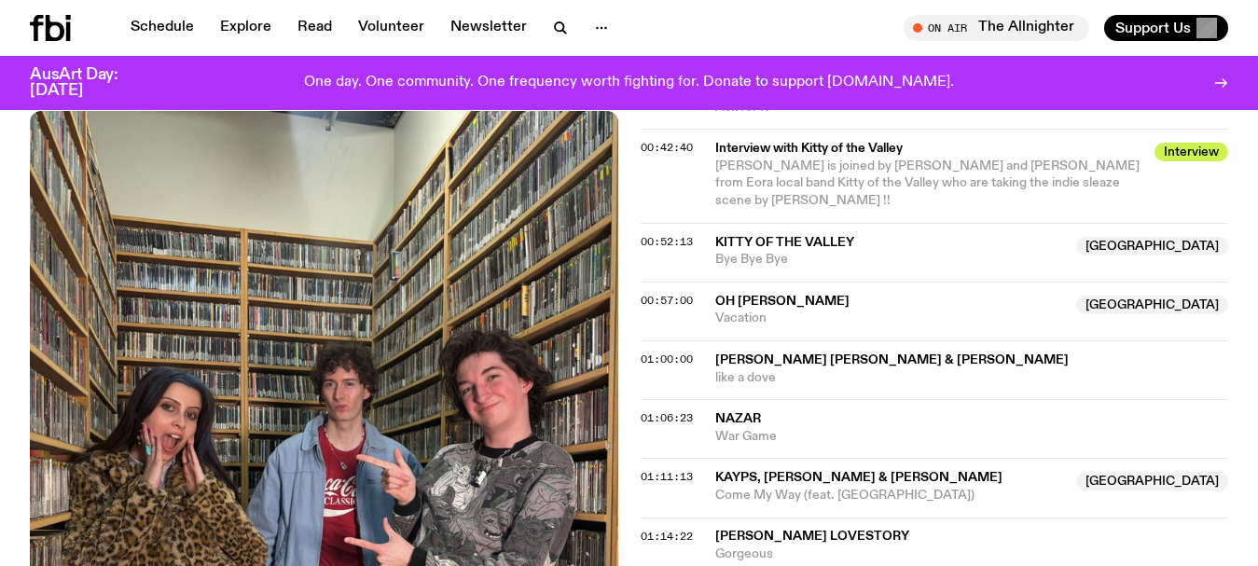
scroll to position [1313, 0]
drag, startPoint x: 799, startPoint y: 229, endPoint x: 715, endPoint y: 207, distance: 86.9
click at [715, 234] on div "Kitty of the Valley NSW Bye Bye Bye" at bounding box center [890, 251] width 351 height 35
copy div "Kitty of the Valley NSW Bye Bye Bye"
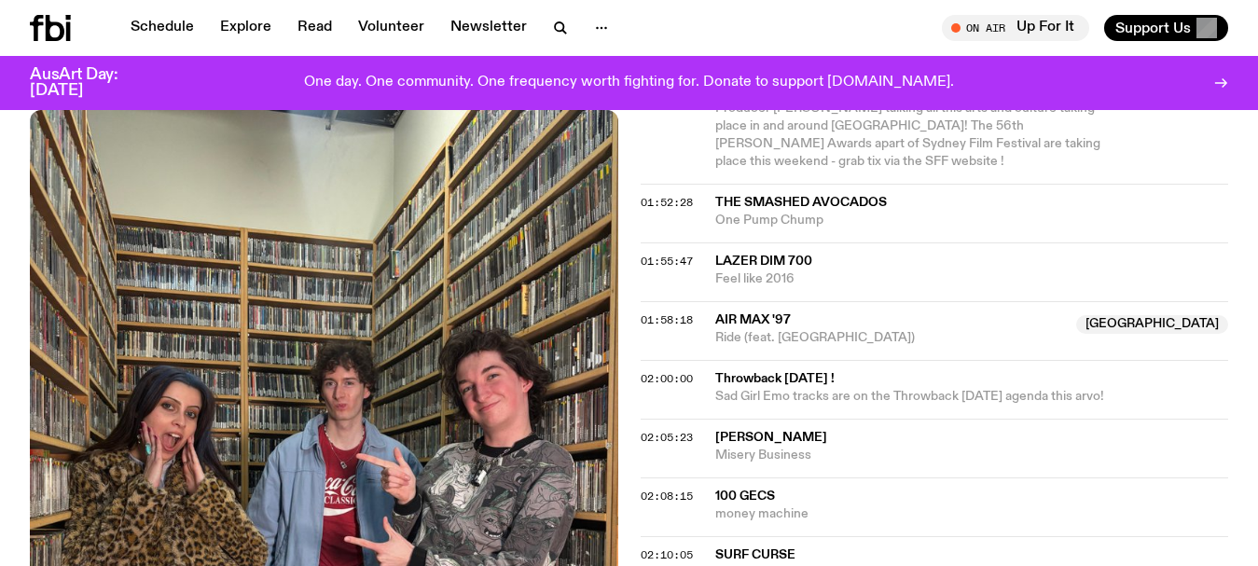
scroll to position [2451, 0]
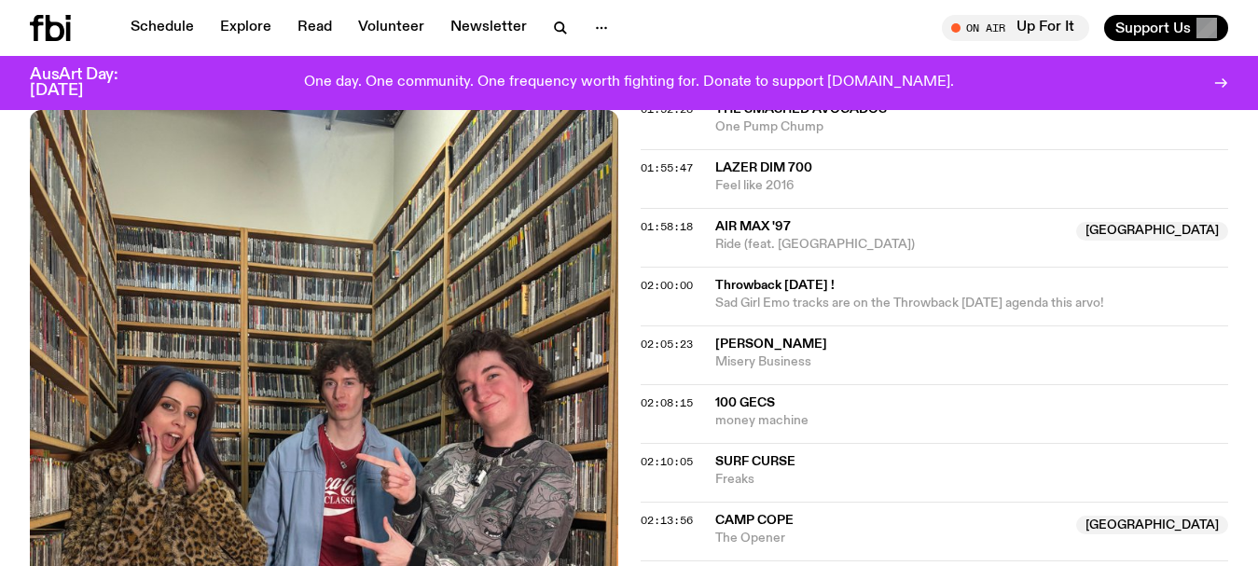
drag, startPoint x: 1134, startPoint y: 258, endPoint x: 695, endPoint y: 239, distance: 439.6
click at [695, 267] on div "02:00:00 Throwback [DATE] ! Sad Girl Emo tracks are on the Throwback [DATE] age…" at bounding box center [935, 296] width 588 height 59
copy div "Throwback [DATE] ! Sad Girl Emo tracks are on the Throwback [DATE] agenda this …"
click at [858, 325] on div "02:05:23 Paramore Misery Business" at bounding box center [935, 354] width 588 height 59
drag, startPoint x: 793, startPoint y: 250, endPoint x: 711, endPoint y: 249, distance: 82.1
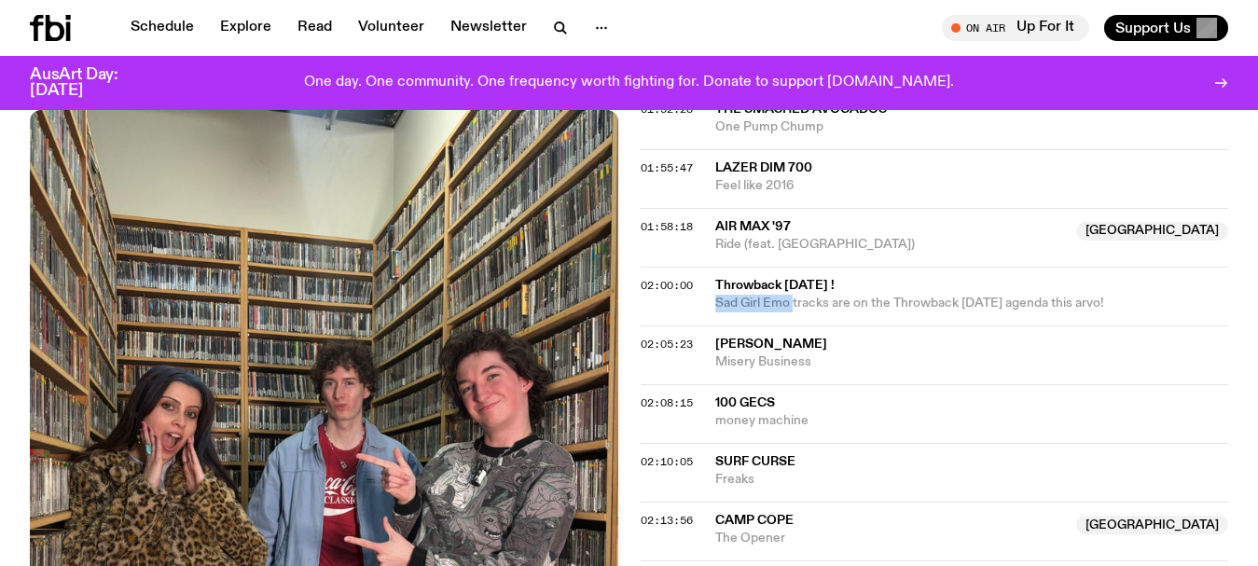
click at [711, 267] on div "02:00:00 Throwback Thursday ! Sad Girl Emo tracks are on the Throwback Thursday…" at bounding box center [935, 296] width 588 height 59
copy span "Sad Girl Emo"
drag, startPoint x: 827, startPoint y: 311, endPoint x: 697, endPoint y: 288, distance: 132.4
click at [697, 325] on div "02:05:23 Paramore Misery Business" at bounding box center [935, 354] width 588 height 59
copy div "Paramore Misery Business"
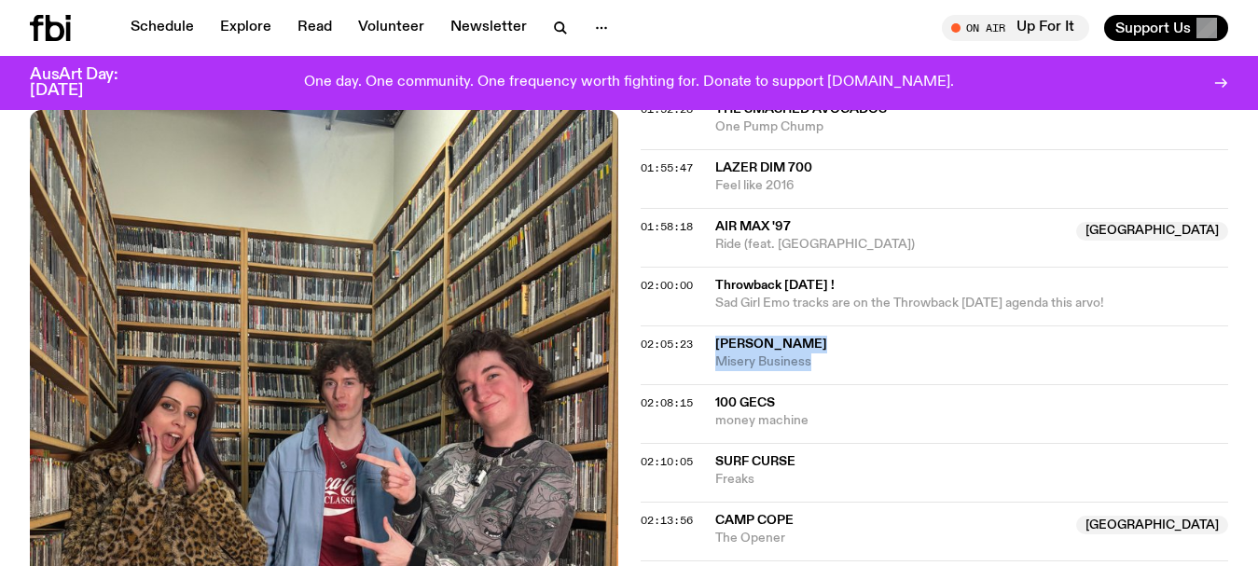
drag, startPoint x: 713, startPoint y: 253, endPoint x: 1137, endPoint y: 244, distance: 423.4
click at [1137, 267] on div "02:00:00 Throwback Thursday ! Sad Girl Emo tracks are on the Throwback Thursday…" at bounding box center [935, 296] width 588 height 59
click at [1015, 297] on span "Sad Girl Emo tracks are on the Throwback [DATE] agenda this arvo!" at bounding box center [909, 303] width 389 height 13
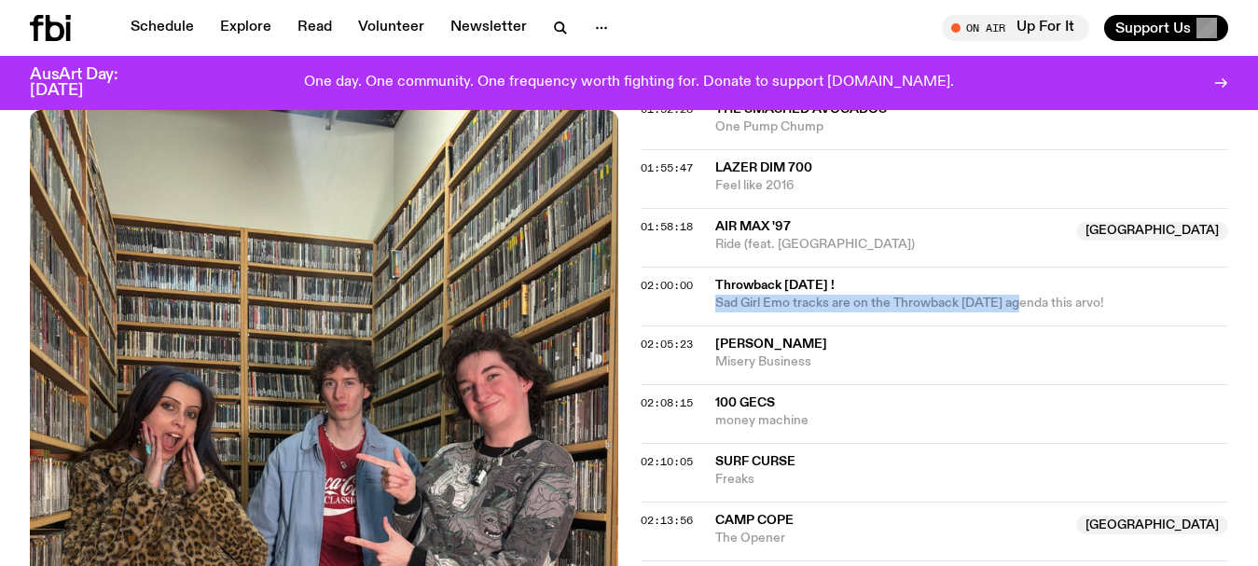
drag, startPoint x: 1015, startPoint y: 251, endPoint x: 702, endPoint y: 253, distance: 313.3
click at [702, 267] on div "02:00:00 Throwback Thursday ! Sad Girl Emo tracks are on the Throwback Thursday…" at bounding box center [935, 296] width 588 height 59
copy span "Sad Girl Emo tracks are on the Throwback Thursday"
click at [916, 208] on div "01:58:18 Air Max '97 NSW Ride (feat. Mulalo) NSW" at bounding box center [935, 237] width 588 height 59
drag, startPoint x: 829, startPoint y: 250, endPoint x: 708, endPoint y: 255, distance: 121.3
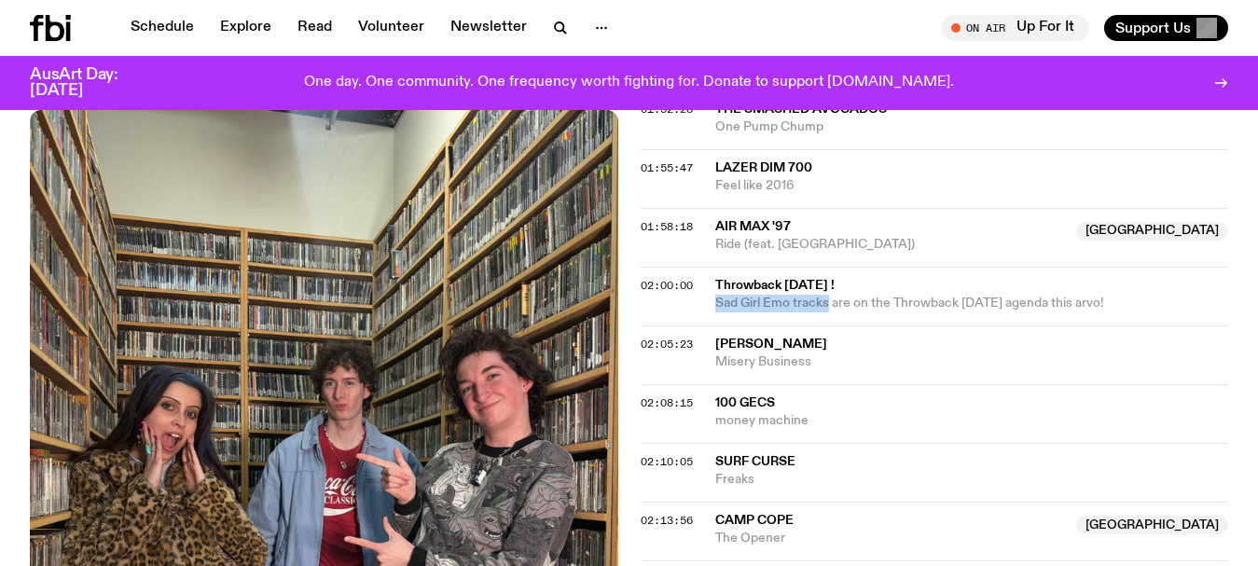
click at [708, 267] on div "02:00:00 Throwback Thursday ! Sad Girl Emo tracks are on the Throwback Thursday…" at bounding box center [935, 296] width 588 height 59
copy span "Sad Girl Emo tracks"
click at [559, 28] on icon "button" at bounding box center [560, 28] width 22 height 22
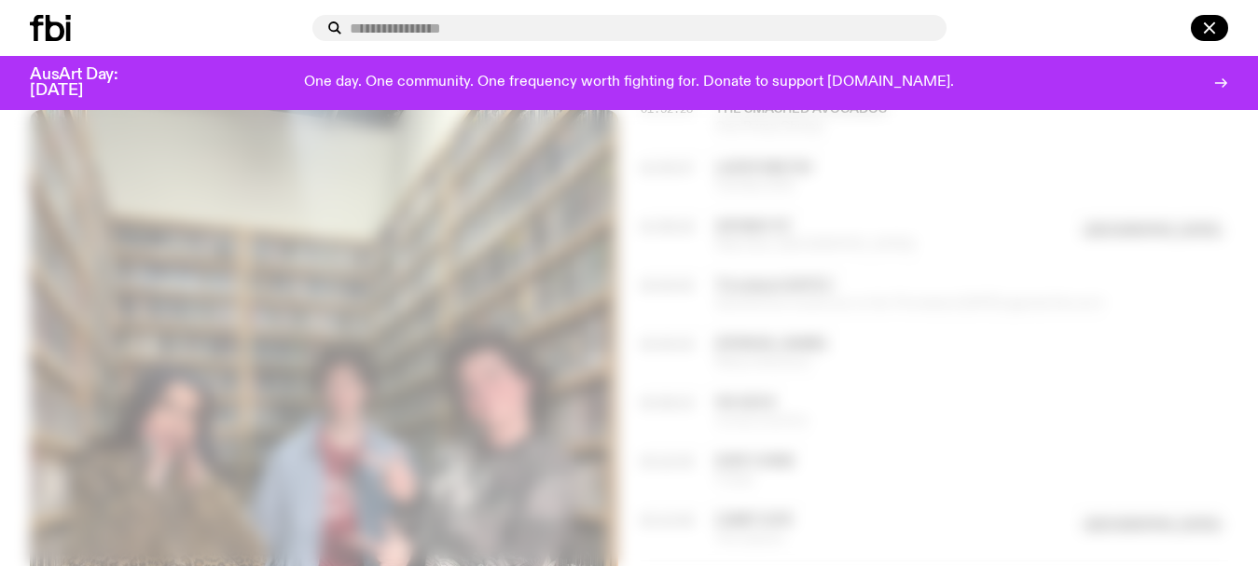
click at [559, 28] on input "text" at bounding box center [641, 29] width 582 height 16
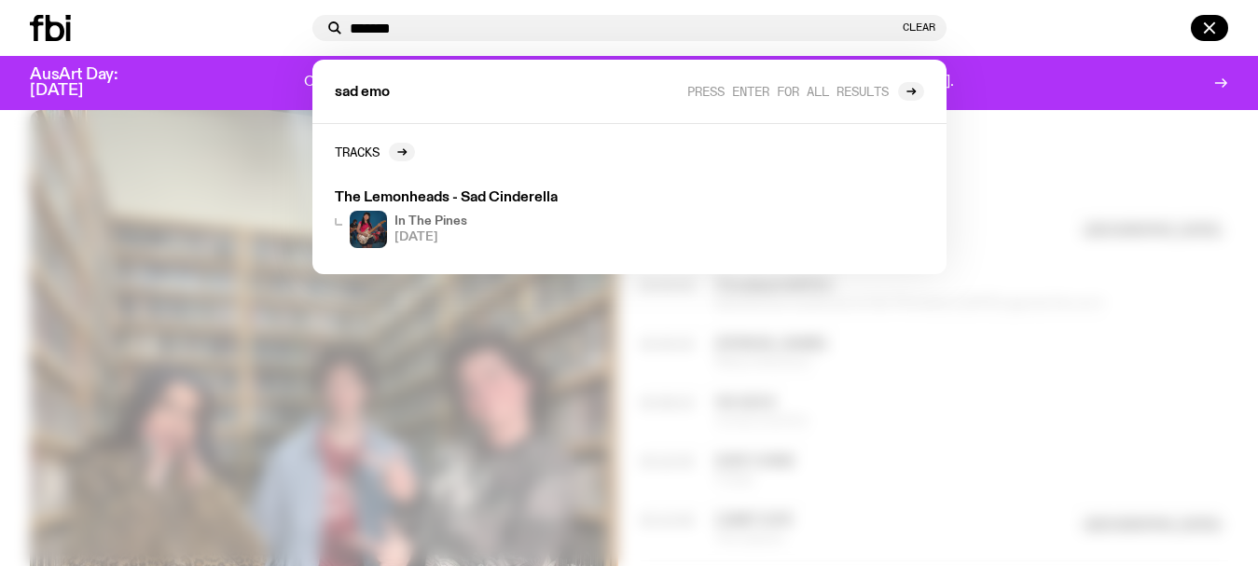
type input "*******"
click at [227, 10] on div "******* Clear sad emo Press enter for all results Tracks The Lemonheads - Sad C…" at bounding box center [629, 28] width 1258 height 56
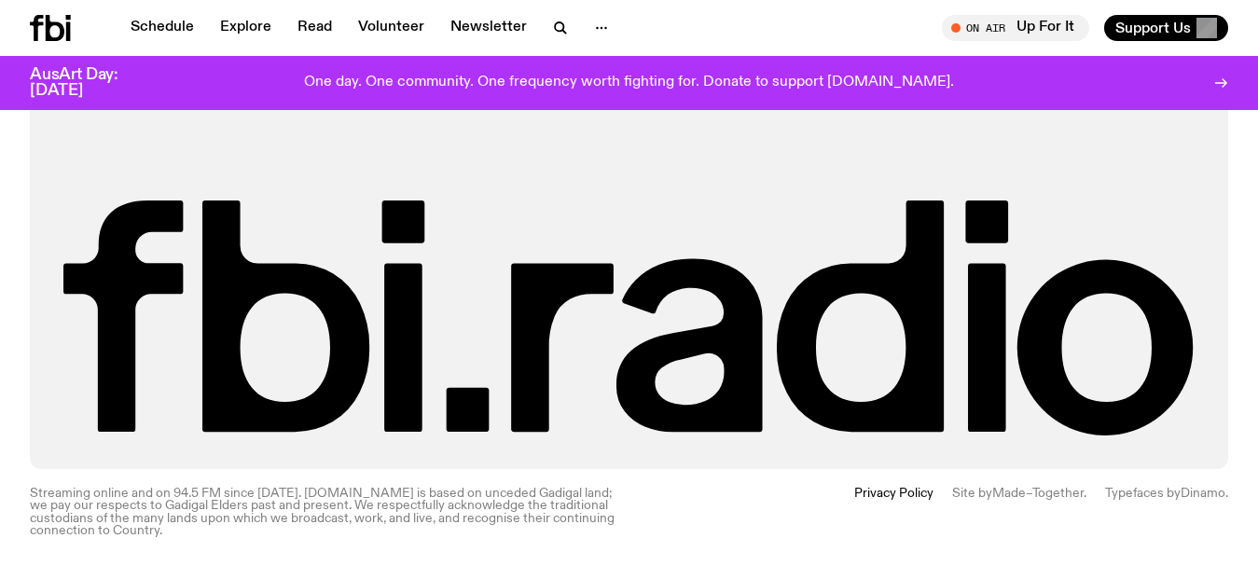
scroll to position [2478, 0]
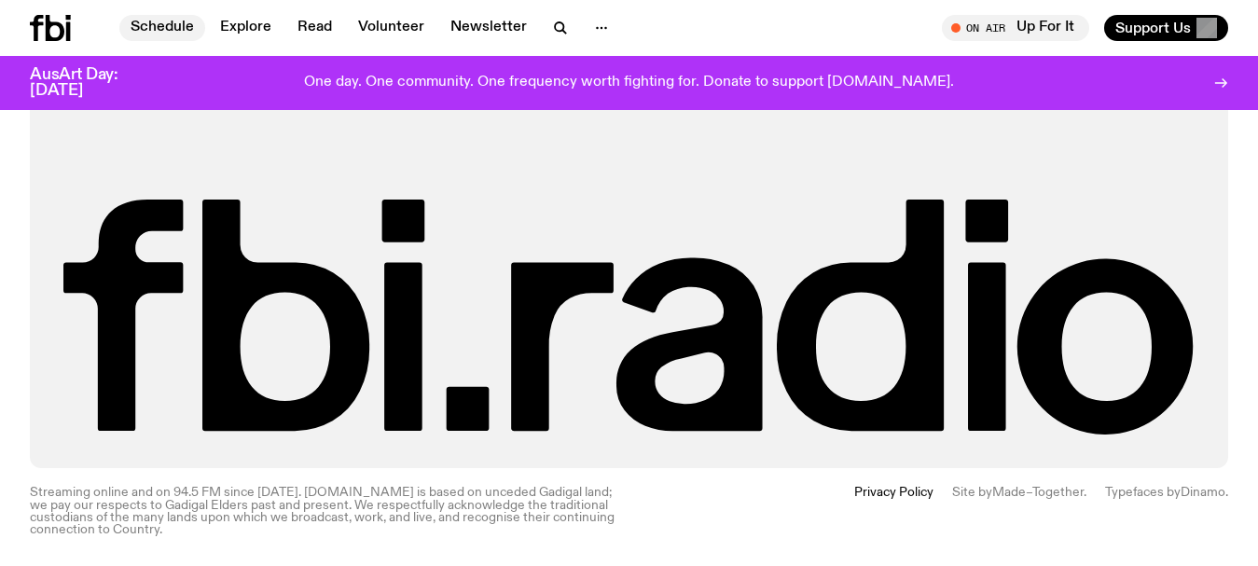
click at [159, 27] on link "Schedule" at bounding box center [162, 28] width 86 height 26
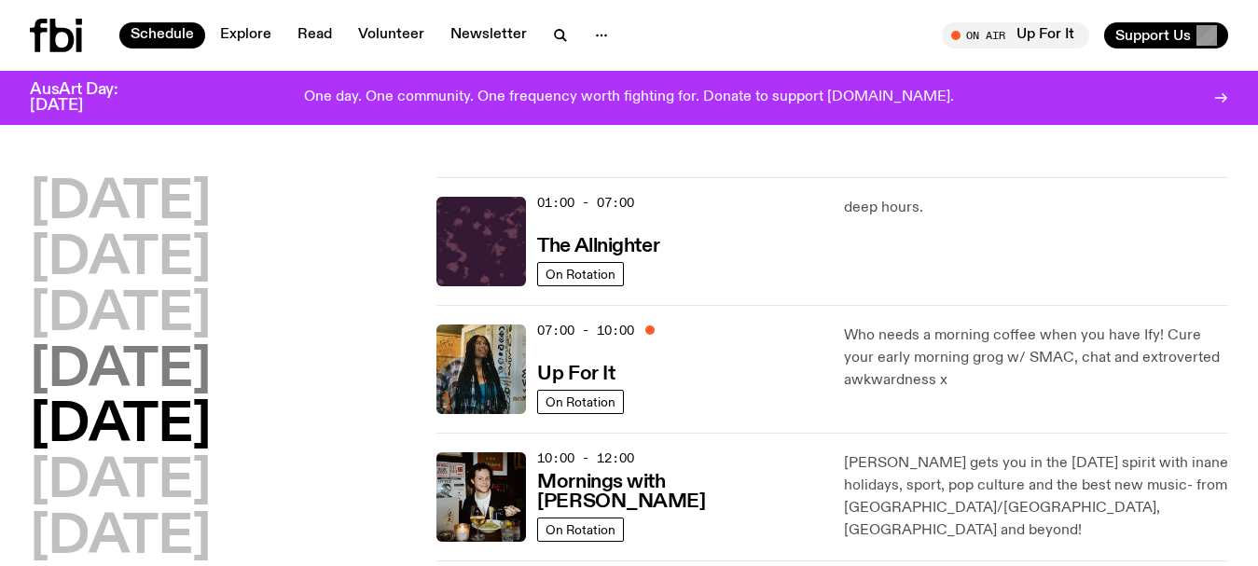
click at [172, 383] on h2 "[DATE]" at bounding box center [120, 371] width 181 height 52
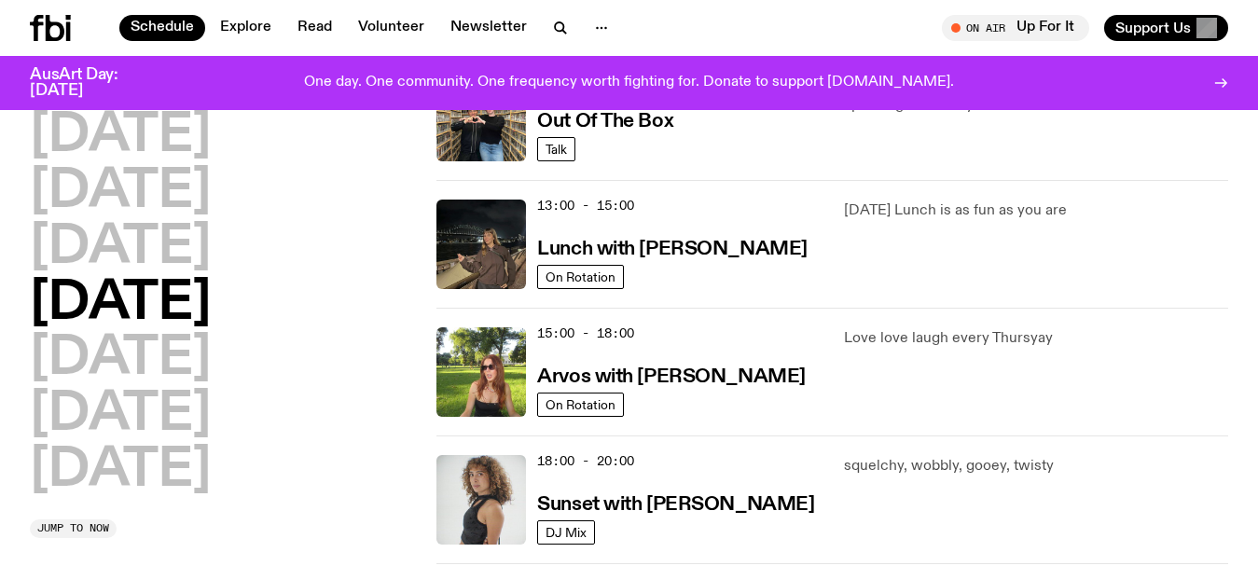
scroll to position [612, 0]
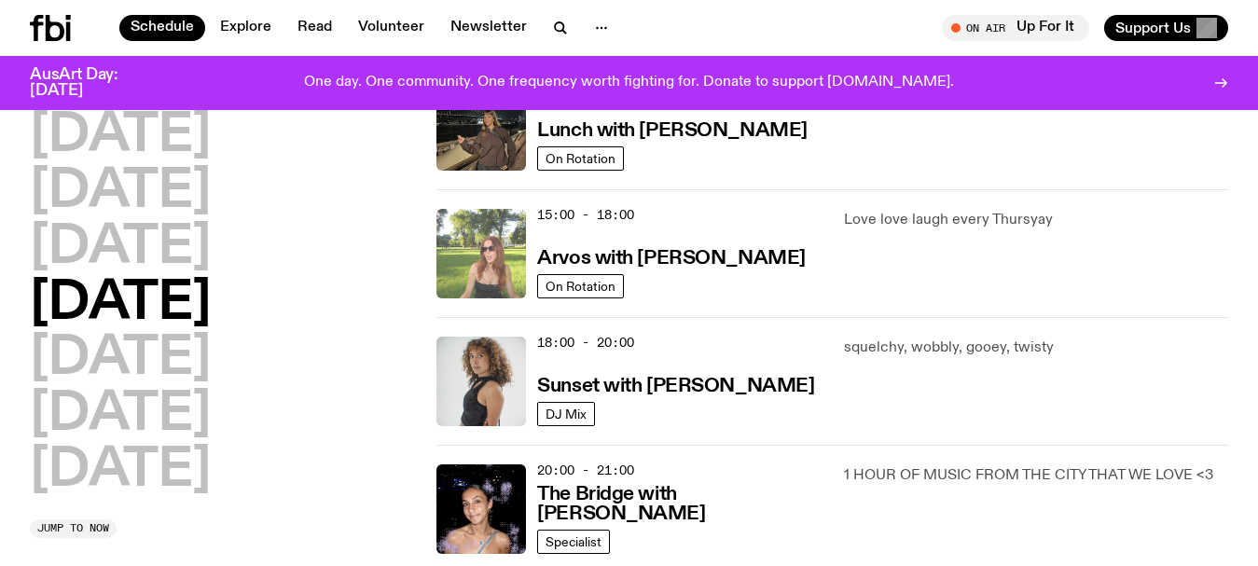
click at [505, 249] on img at bounding box center [481, 254] width 90 height 90
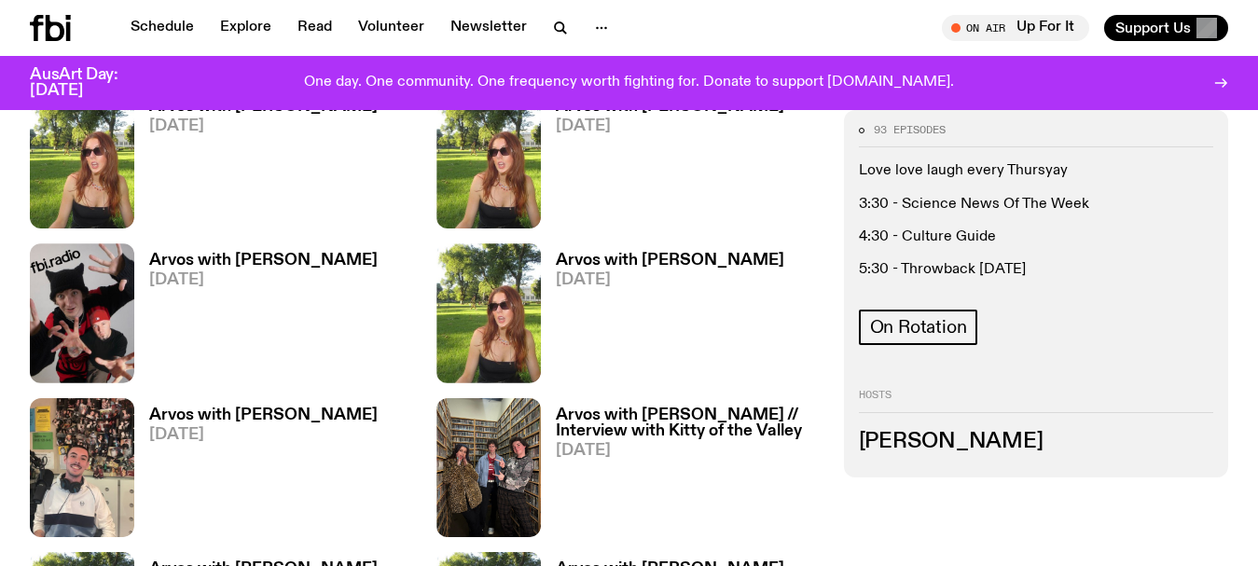
scroll to position [1952, 0]
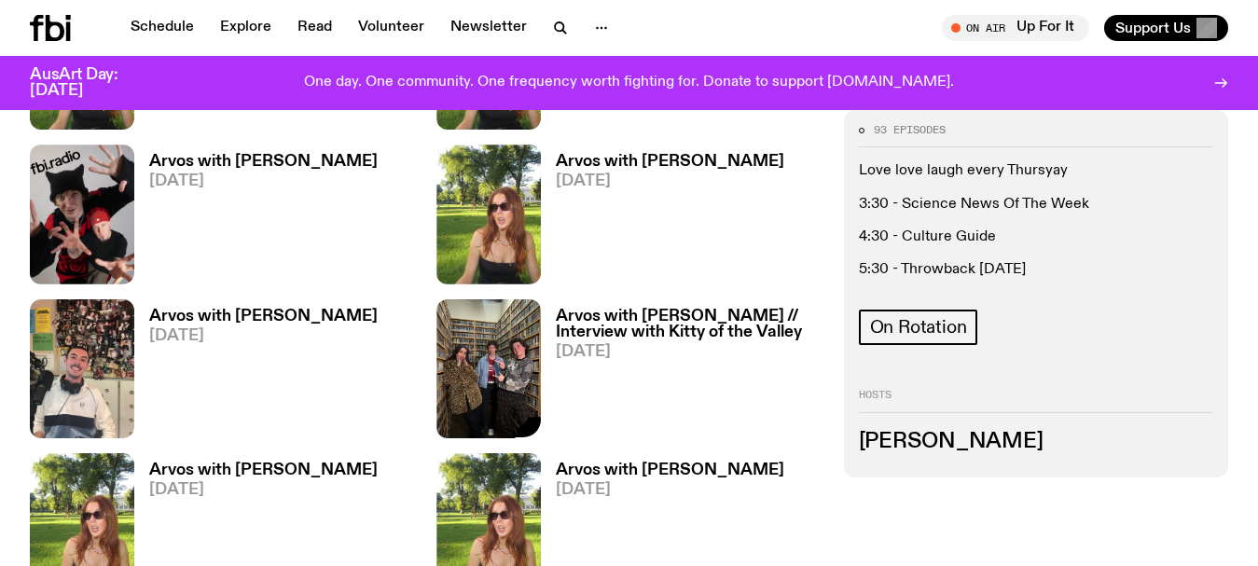
click at [533, 351] on img at bounding box center [488, 368] width 104 height 139
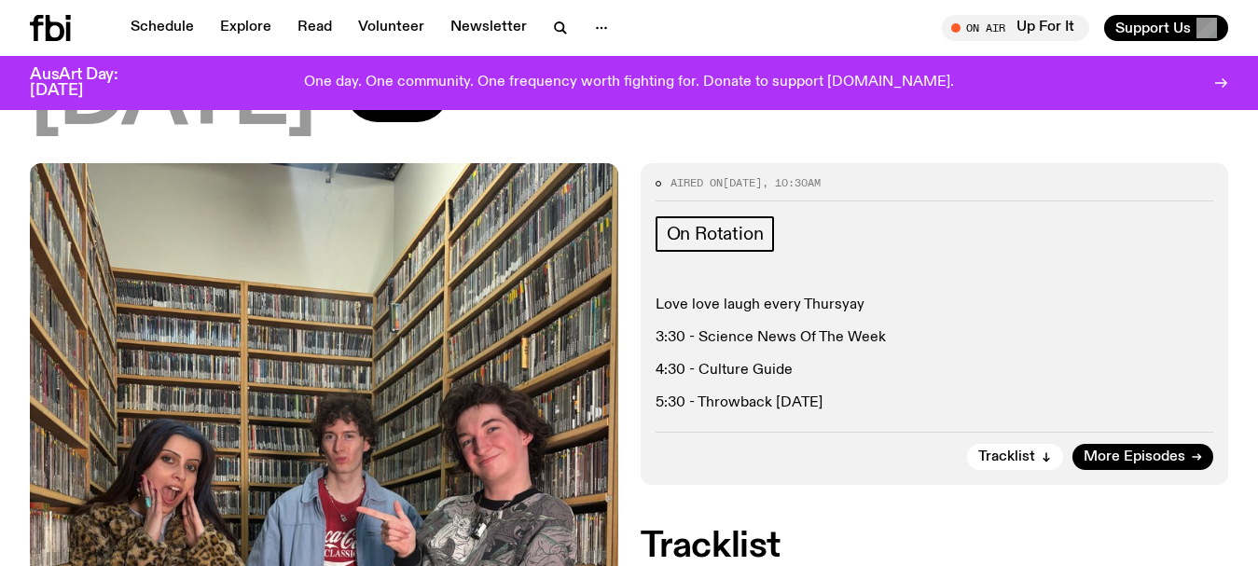
scroll to position [2417, 0]
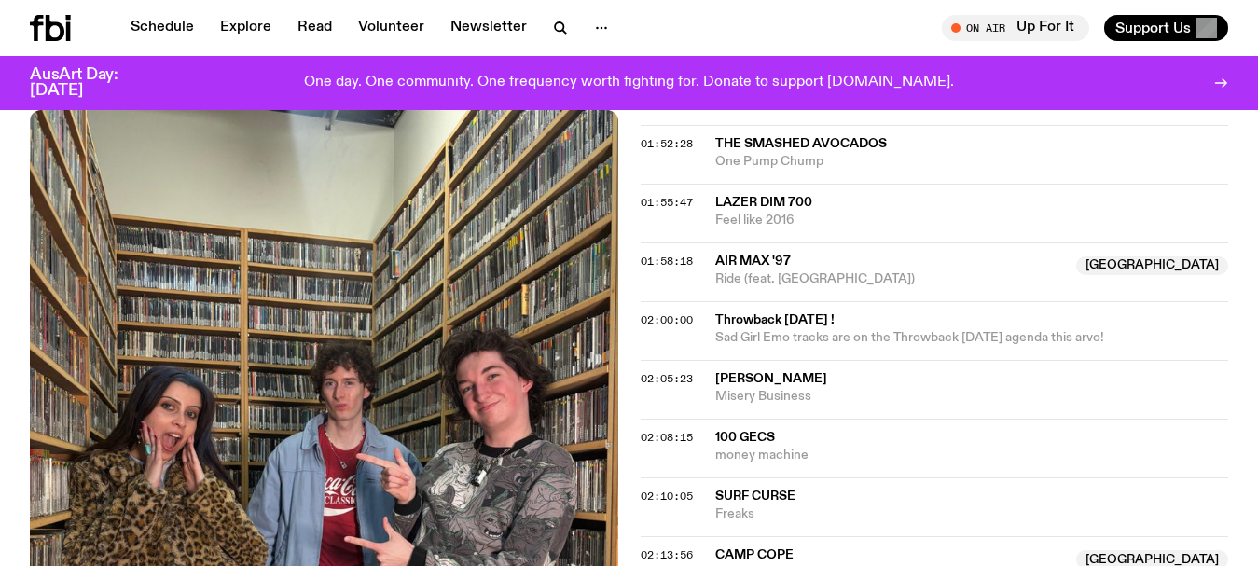
click at [808, 360] on div "02:05:23 Paramore Misery Business" at bounding box center [935, 389] width 588 height 59
click at [762, 331] on span "Sad Girl Emo tracks are on the Throwback [DATE] agenda this arvo!" at bounding box center [909, 337] width 389 height 13
click at [644, 312] on span "02:00:00" at bounding box center [667, 319] width 52 height 15
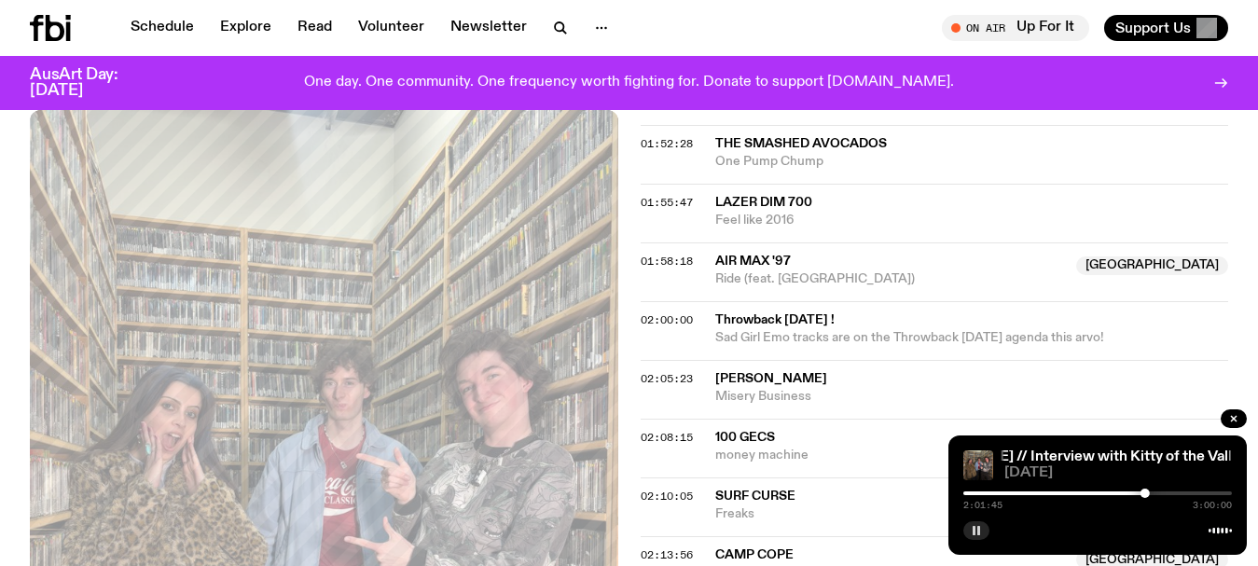
click at [971, 528] on icon "button" at bounding box center [976, 530] width 11 height 11
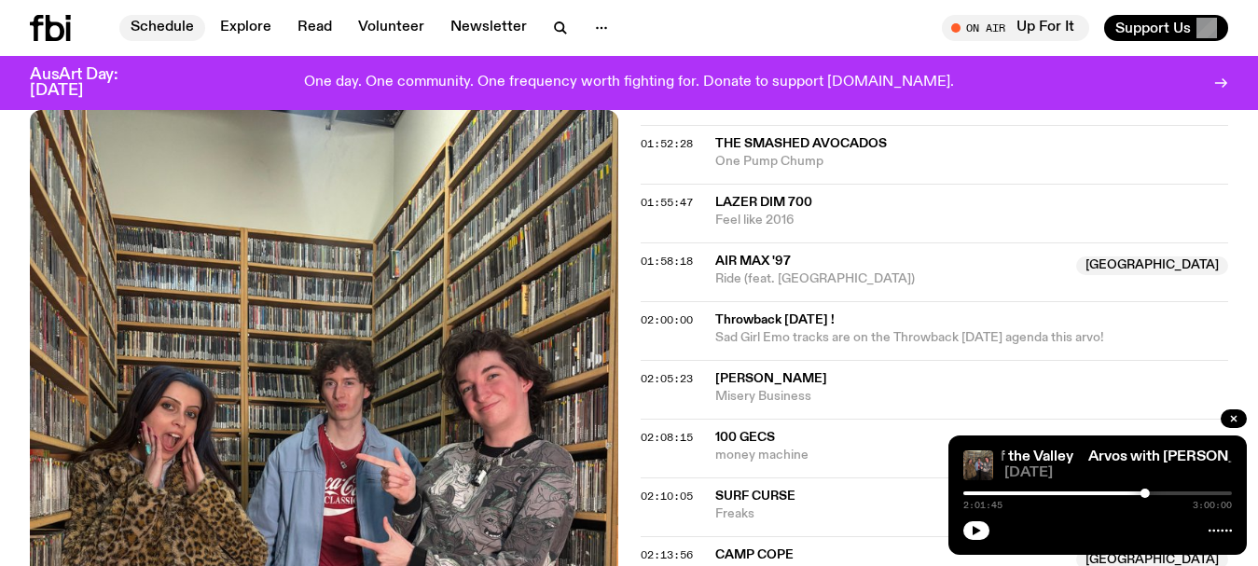
click at [151, 25] on link "Schedule" at bounding box center [162, 28] width 86 height 26
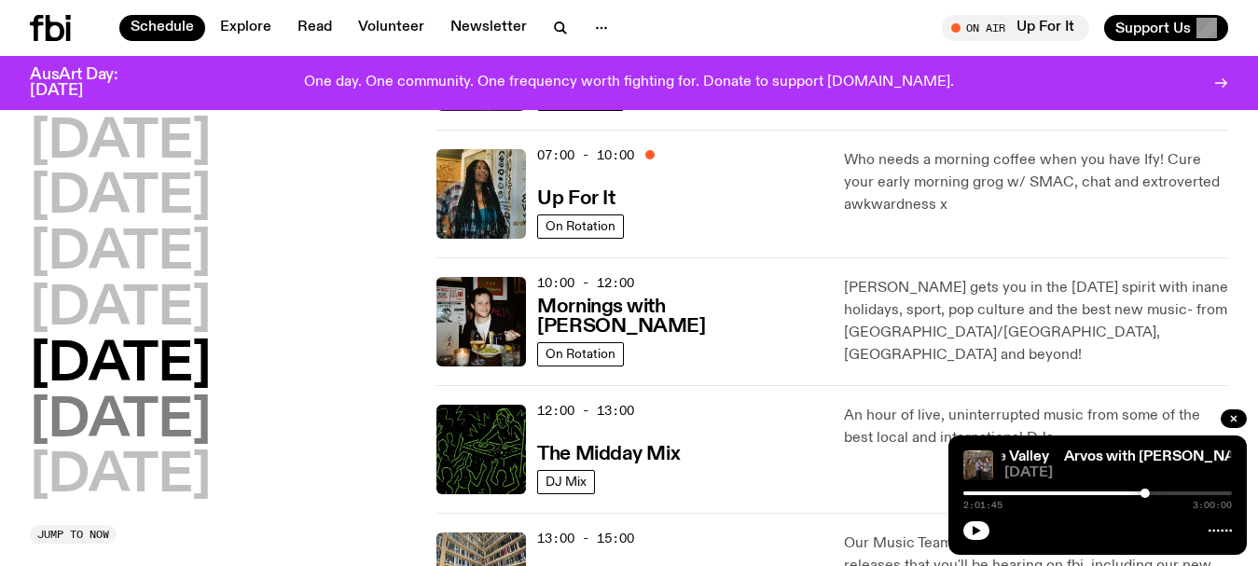
scroll to position [182, 0]
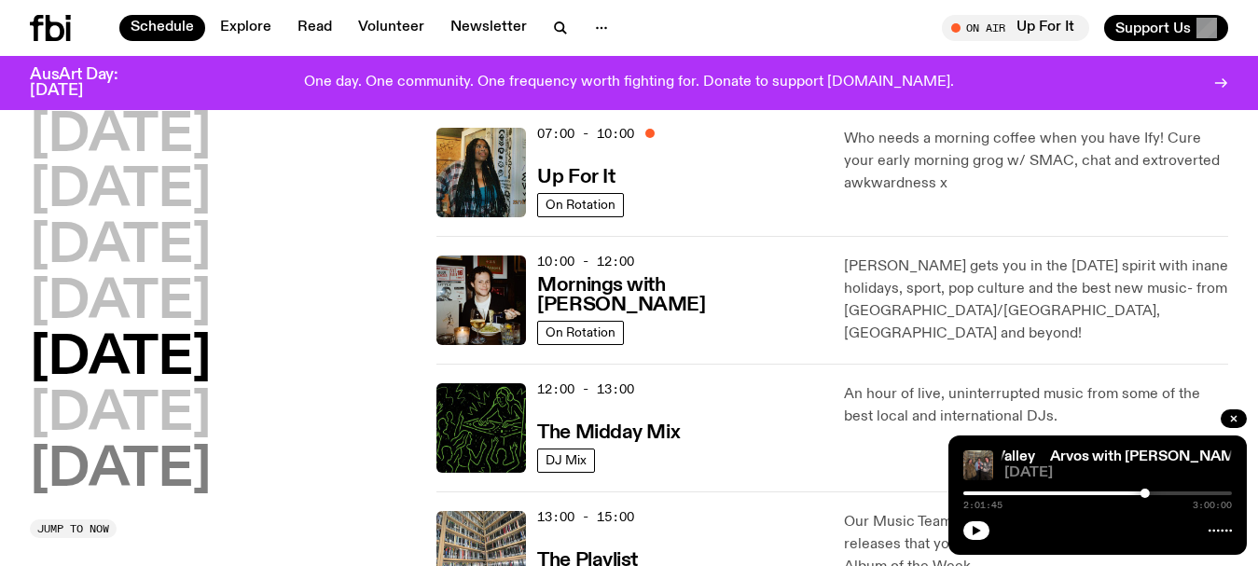
click at [117, 460] on h2 "[DATE]" at bounding box center [120, 471] width 181 height 52
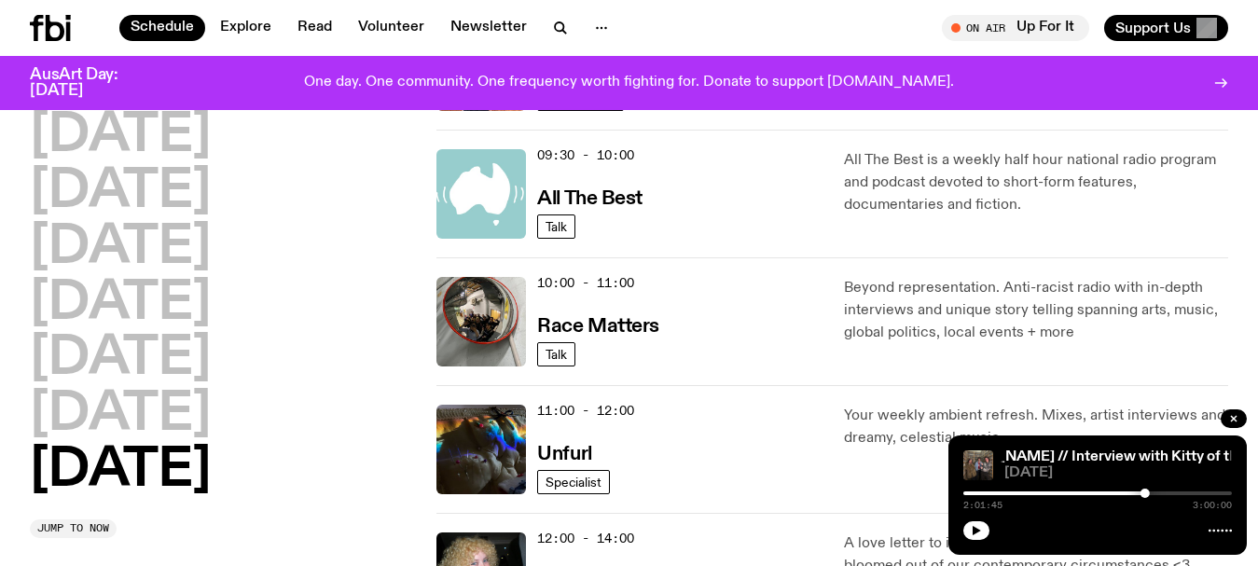
scroll to position [462, 0]
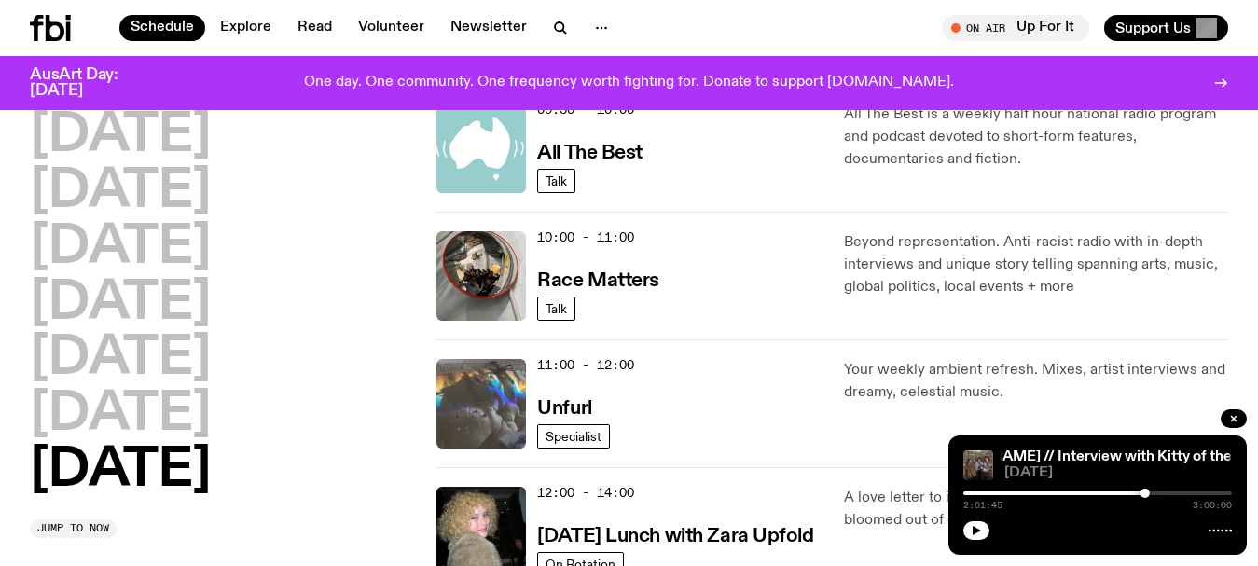
click at [501, 380] on img at bounding box center [481, 404] width 90 height 90
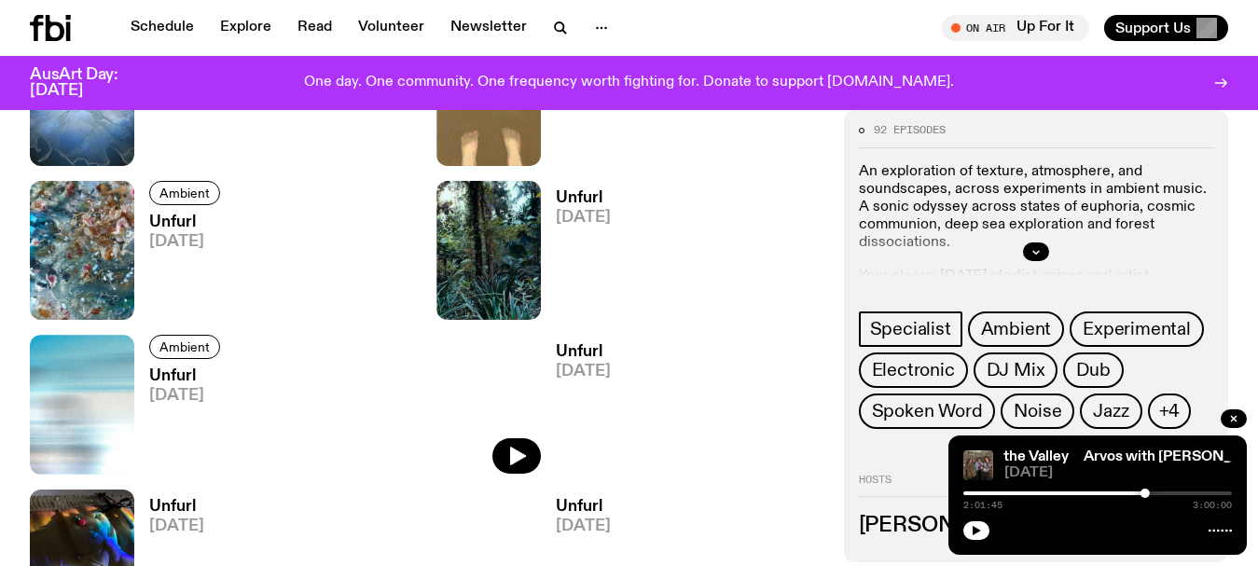
scroll to position [1765, 0]
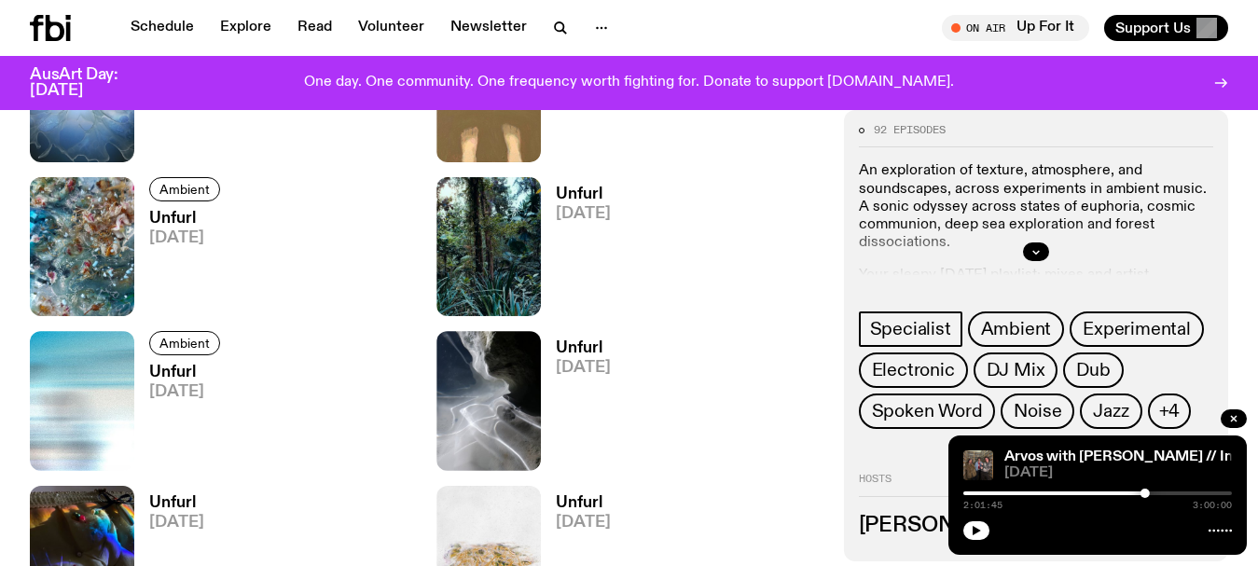
click at [506, 362] on img at bounding box center [488, 400] width 104 height 139
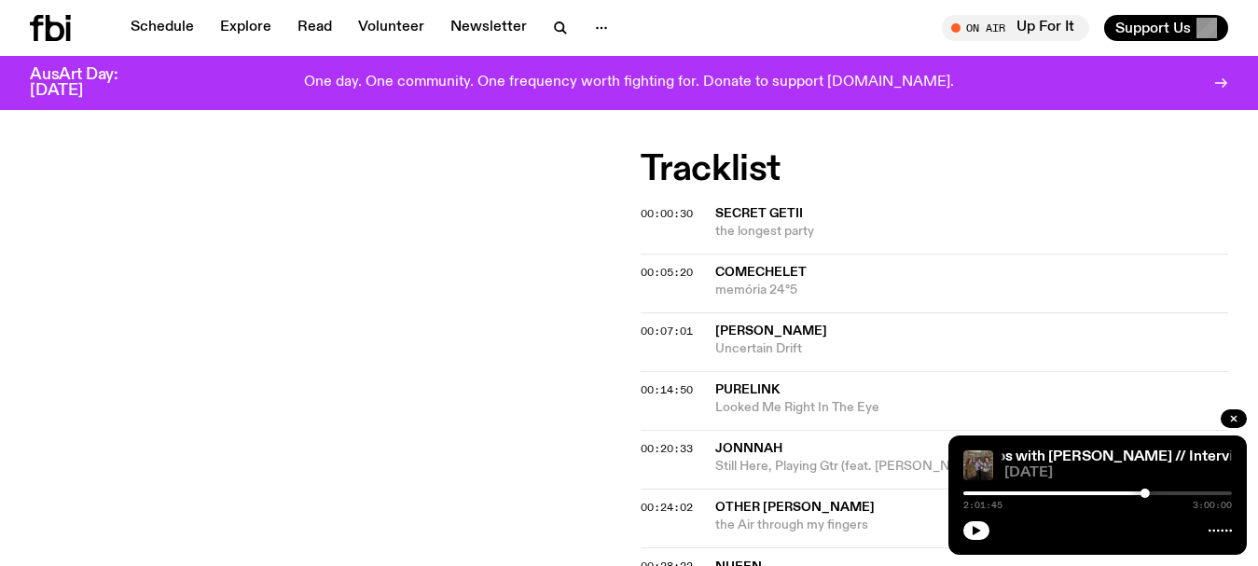
scroll to position [648, 0]
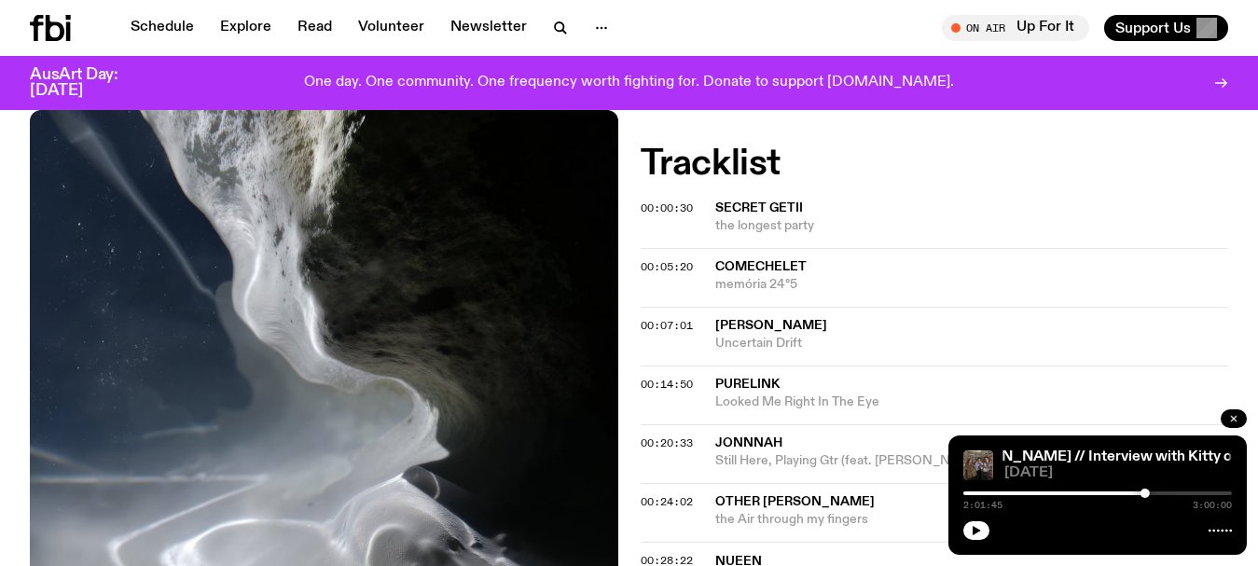
click at [1228, 420] on icon "button" at bounding box center [1233, 418] width 11 height 11
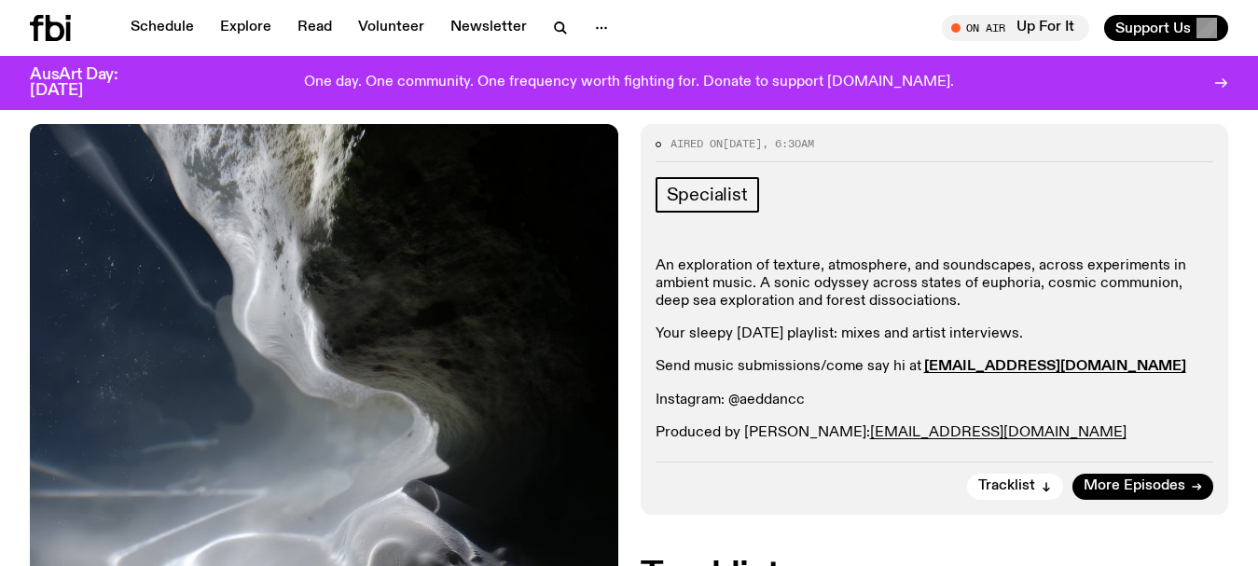
scroll to position [1220, 0]
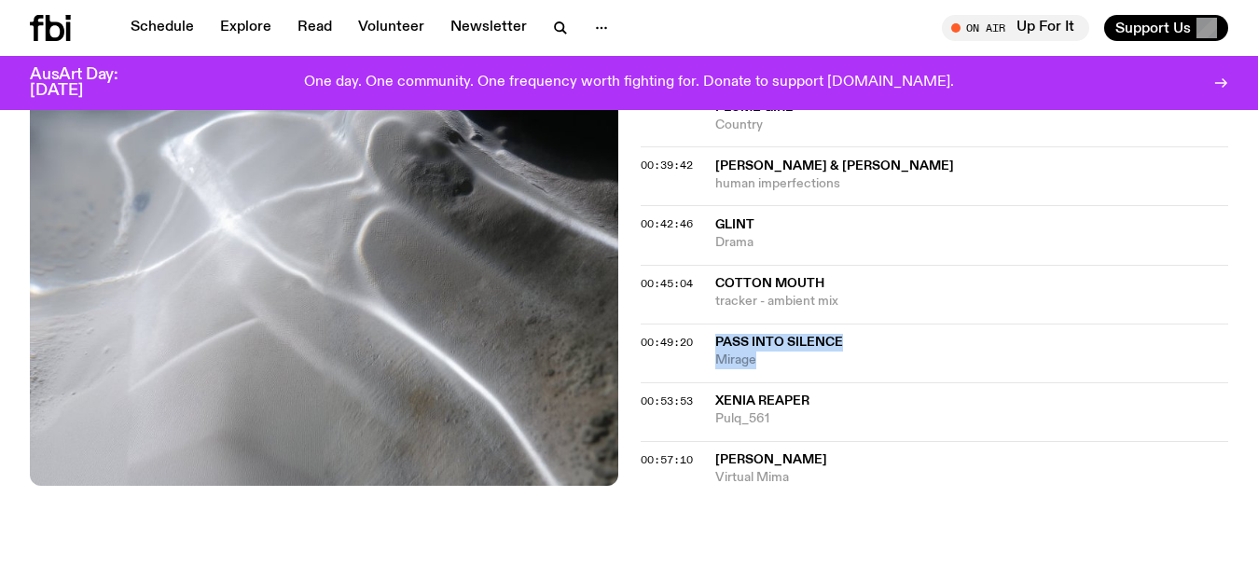
drag, startPoint x: 770, startPoint y: 360, endPoint x: 700, endPoint y: 343, distance: 71.9
click at [700, 343] on div "00:49:20 Pass Into Silence Mirage" at bounding box center [935, 353] width 588 height 59
copy div "Pass Into Silence Mirage"
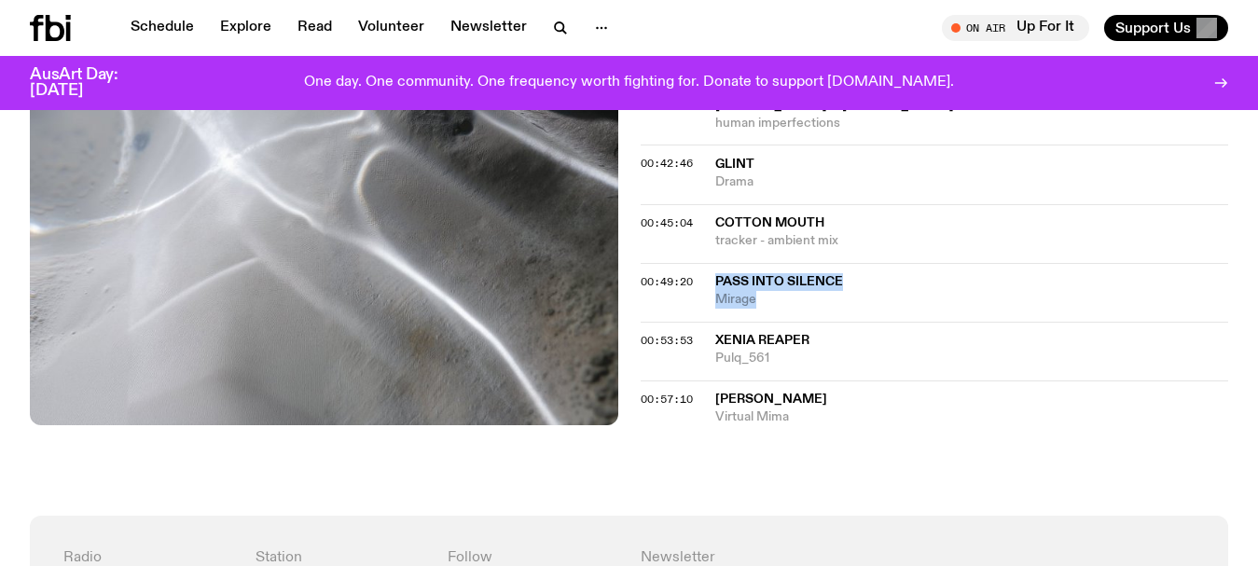
scroll to position [1313, 0]
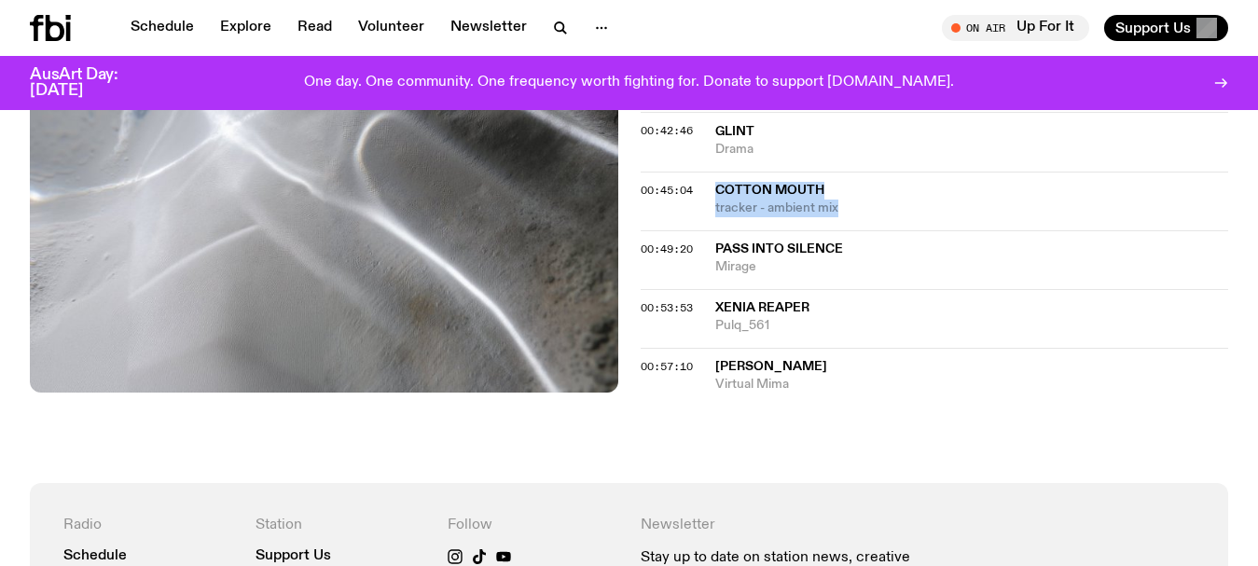
drag, startPoint x: 838, startPoint y: 206, endPoint x: 705, endPoint y: 180, distance: 135.9
click at [705, 180] on div "00:45:04 Cotton Mouth tracker - ambient mix" at bounding box center [935, 201] width 588 height 59
copy div "Cotton Mouth tracker - ambient mix"
